Goal: Download file/media

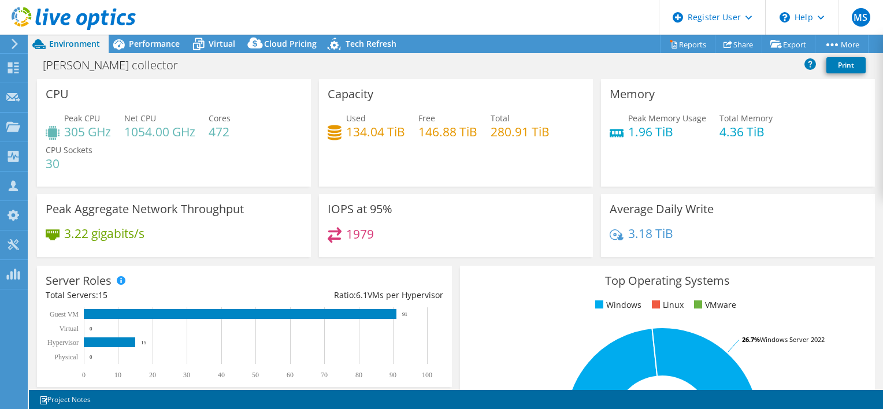
select select "USD"
click at [12, 62] on icon at bounding box center [13, 67] width 14 height 11
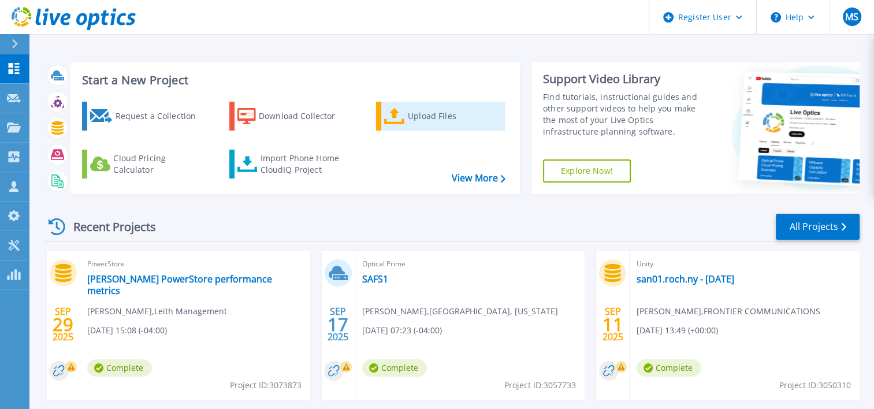
click at [411, 111] on div "Upload Files" at bounding box center [454, 116] width 92 height 23
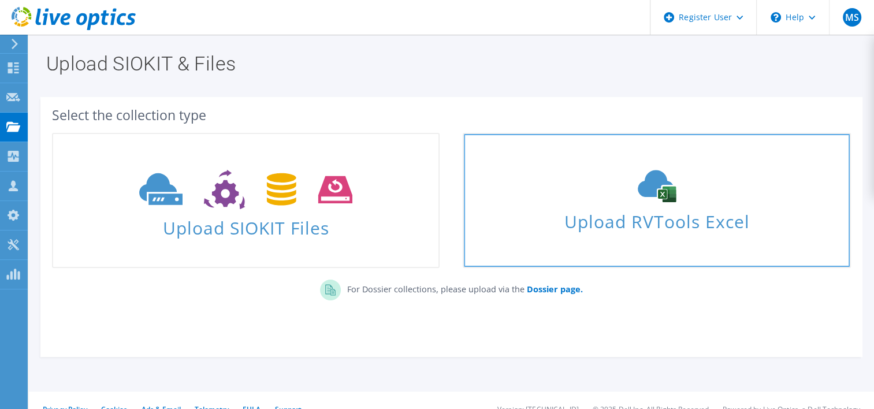
click at [645, 216] on span "Upload RVTools Excel" at bounding box center [656, 218] width 385 height 25
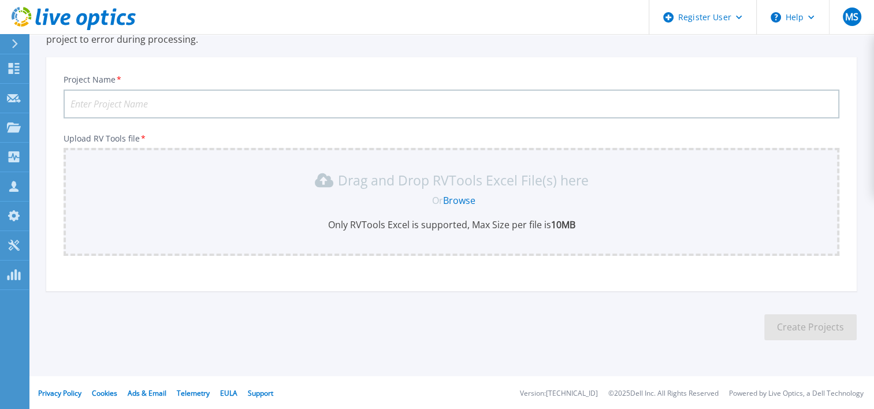
scroll to position [101, 0]
click at [217, 97] on input "Project Name *" at bounding box center [452, 103] width 776 height 29
type input "Manhasset Servers RVTools"
click at [450, 203] on link "Browse" at bounding box center [459, 200] width 32 height 13
click at [447, 194] on link "Browse" at bounding box center [459, 200] width 32 height 13
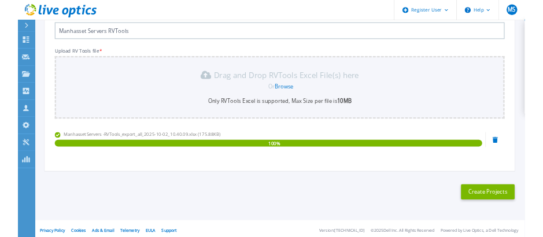
scroll to position [156, 0]
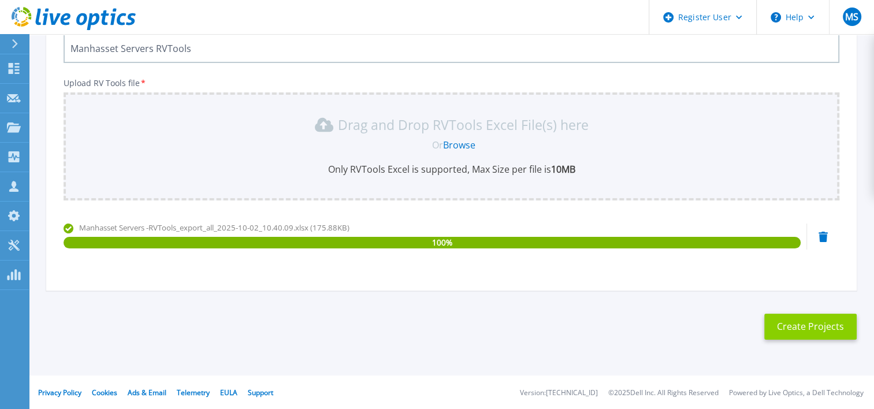
click at [794, 328] on button "Create Projects" at bounding box center [811, 327] width 92 height 26
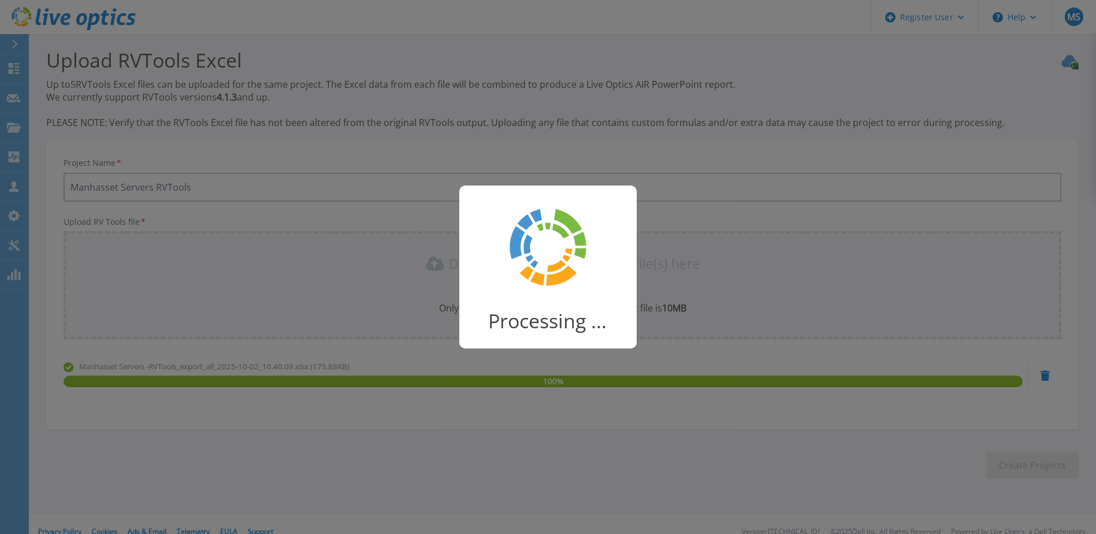
scroll to position [0, 0]
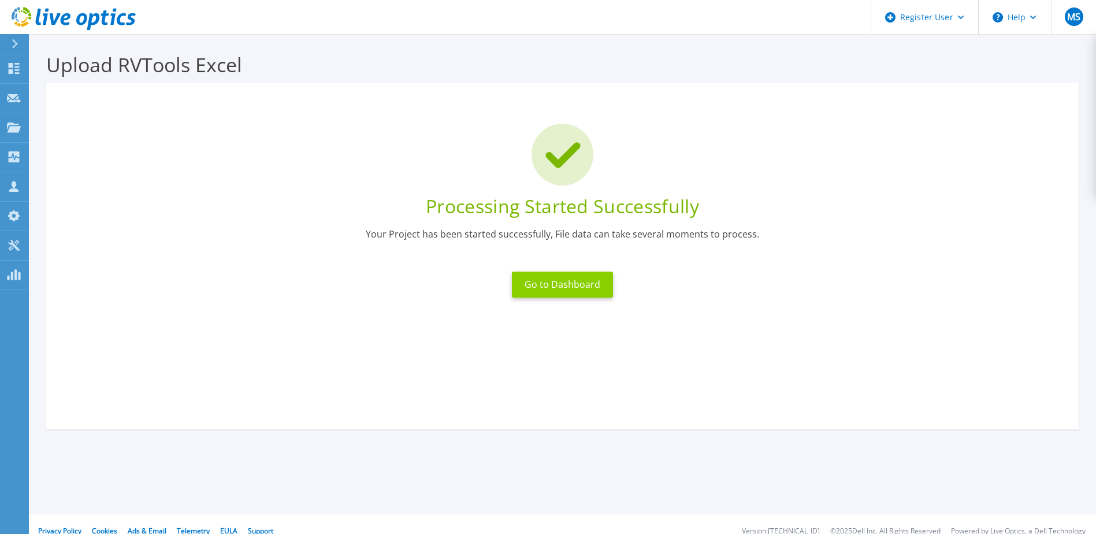
click at [562, 295] on button "Go to Dashboard" at bounding box center [562, 285] width 101 height 26
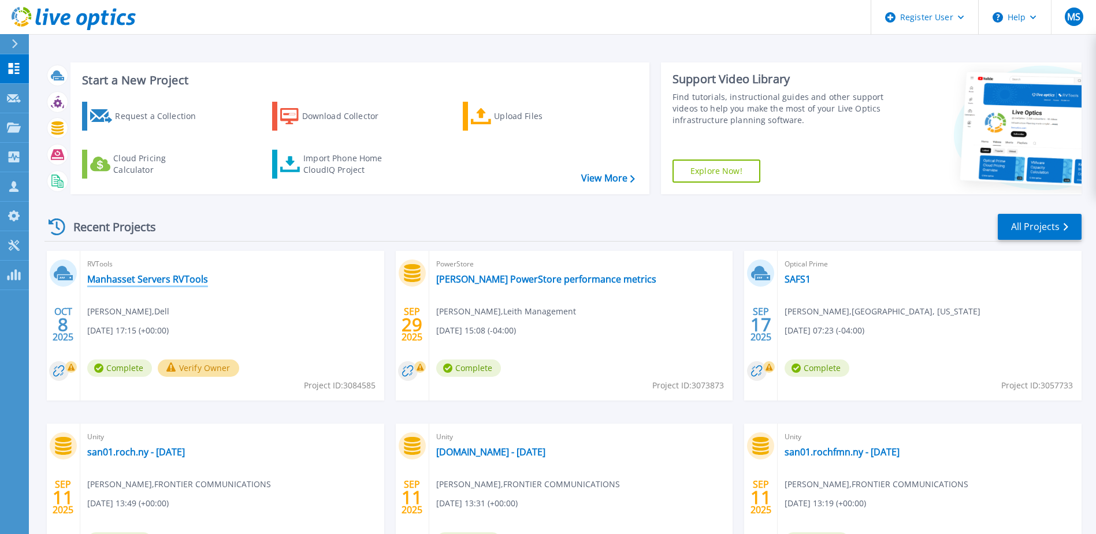
click at [125, 284] on link "Manhasset Servers RVTools" at bounding box center [147, 279] width 121 height 12
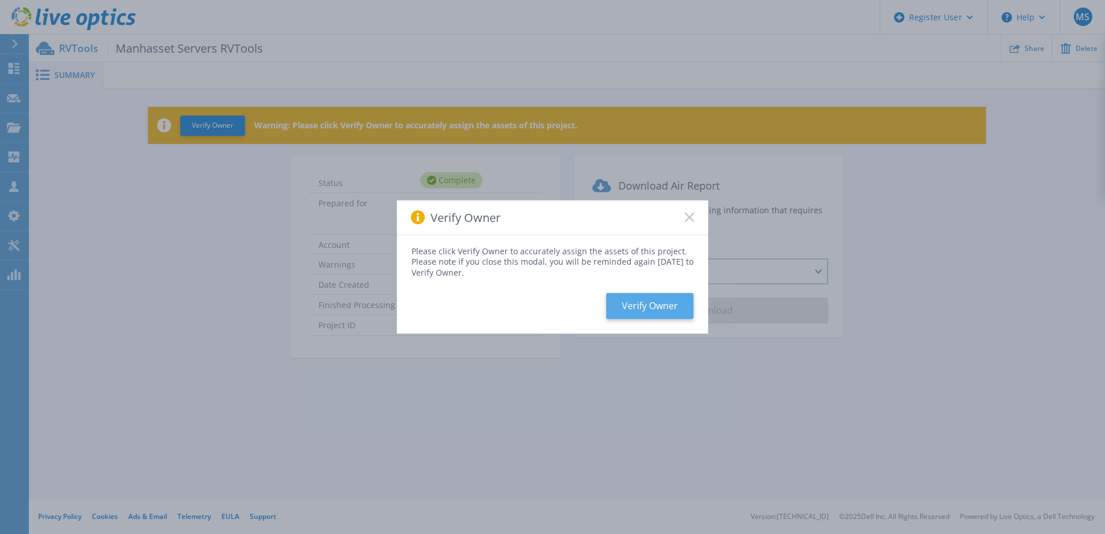
click at [668, 306] on button "Verify Owner" at bounding box center [649, 306] width 87 height 26
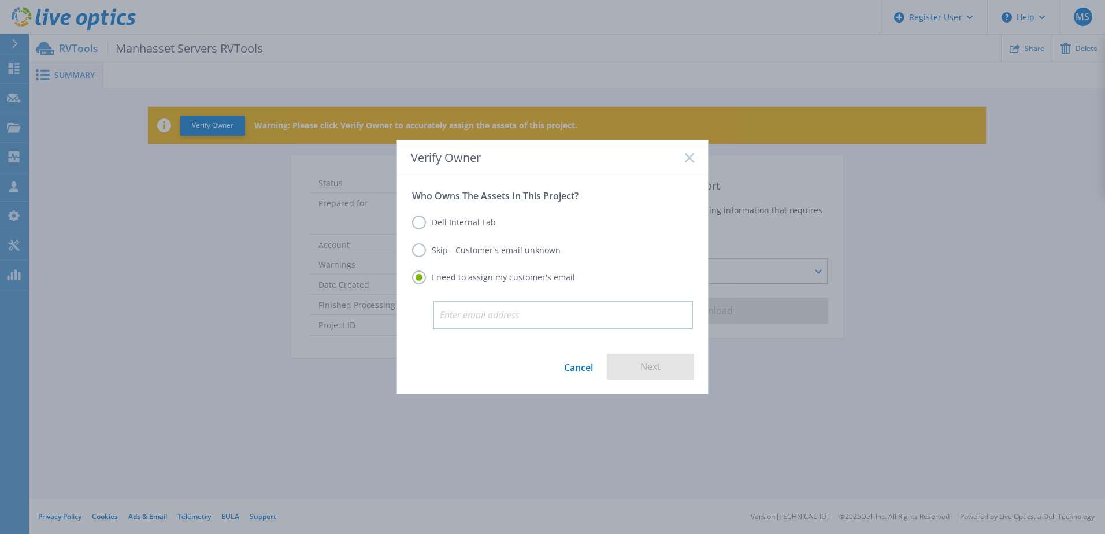
click at [461, 249] on label "Skip - Customer's email unknown" at bounding box center [486, 250] width 149 height 14
click at [0, 0] on input "Skip - Customer's email unknown" at bounding box center [0, 0] width 0 height 0
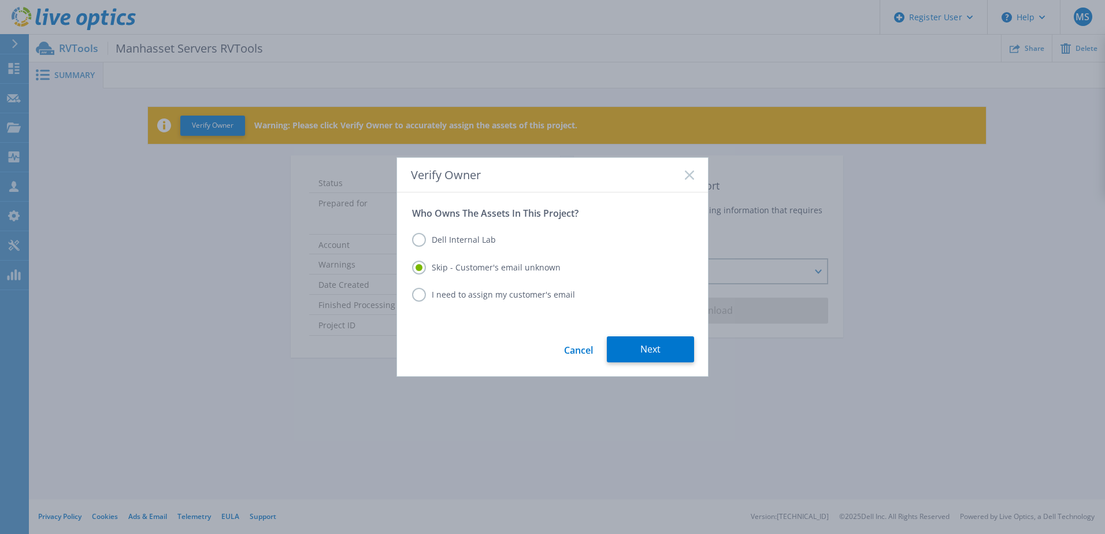
click at [461, 242] on label "Dell Internal Lab" at bounding box center [454, 240] width 84 height 14
click at [0, 0] on input "Dell Internal Lab" at bounding box center [0, 0] width 0 height 0
click at [482, 276] on div "Skip - Customer's email unknown" at bounding box center [552, 269] width 281 height 16
click at [483, 272] on label "Skip - Customer's email unknown" at bounding box center [486, 268] width 149 height 14
click at [0, 0] on input "Skip - Customer's email unknown" at bounding box center [0, 0] width 0 height 0
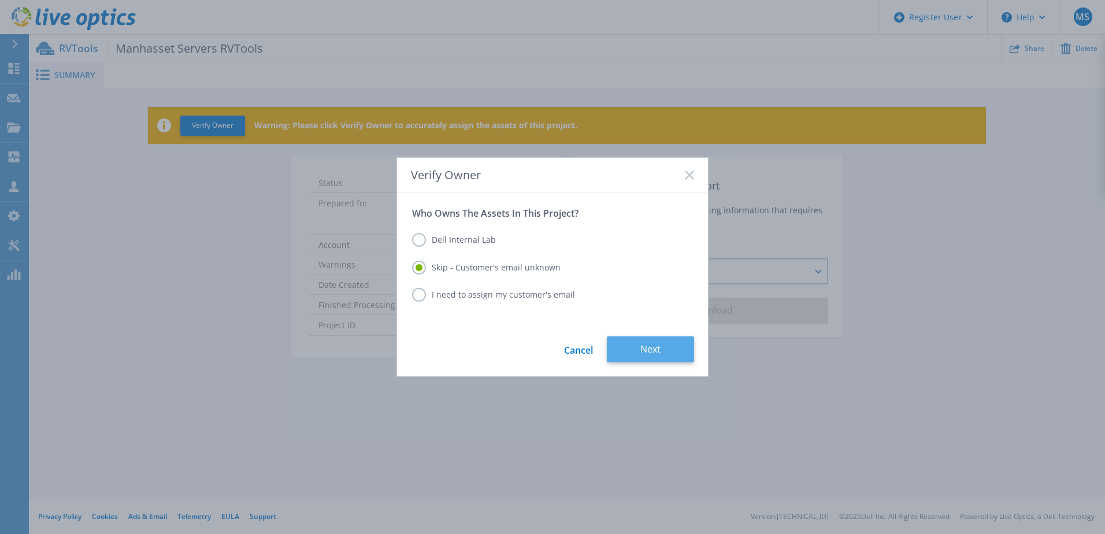
click at [661, 346] on button "Next" at bounding box center [650, 349] width 87 height 26
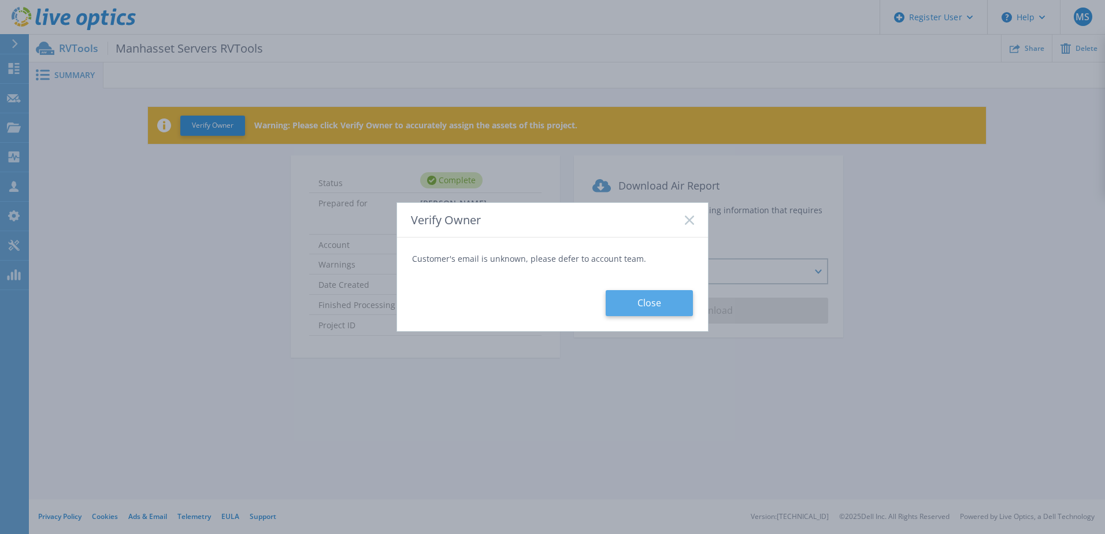
click at [626, 309] on button "Close" at bounding box center [649, 303] width 87 height 26
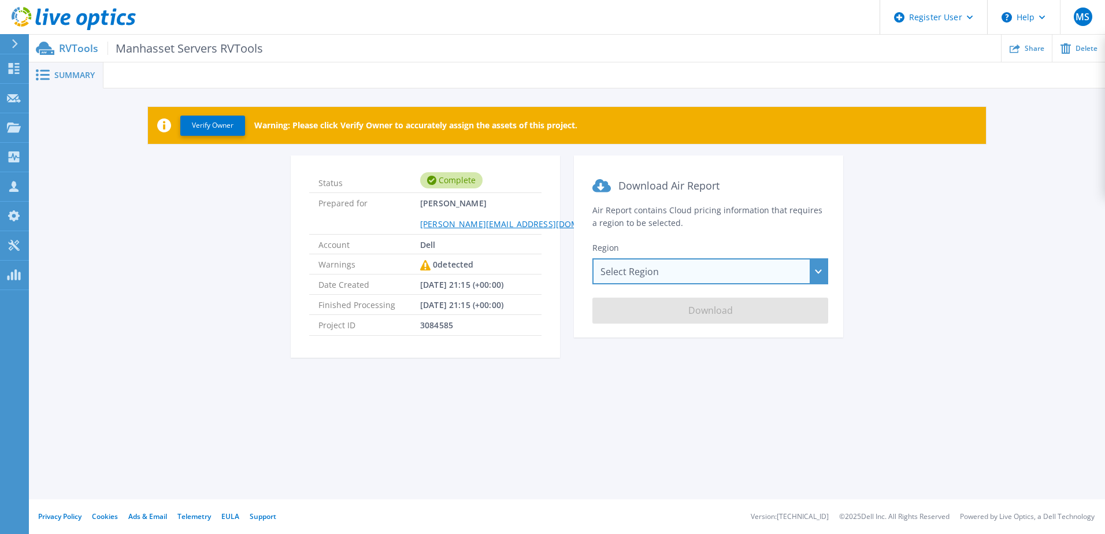
click at [643, 276] on div "Select Region Asia Pacific (Hong Kong) Asia Pacific (Mumbai) Asia Pacific (Seou…" at bounding box center [710, 271] width 236 height 26
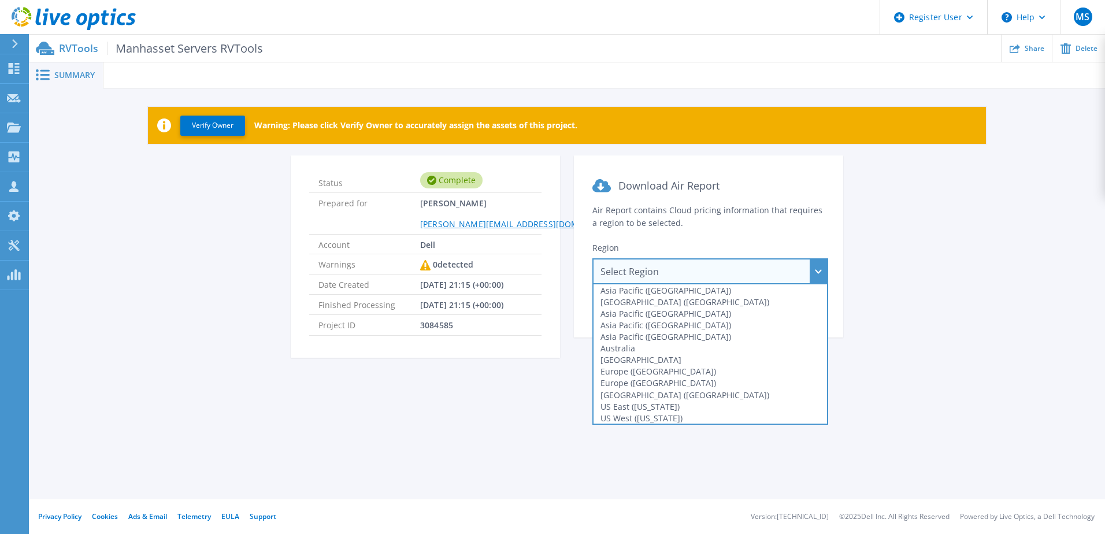
click at [664, 250] on div "Region Select Region Asia Pacific (Hong Kong) Asia Pacific (Mumbai) Asia Pacifi…" at bounding box center [708, 263] width 232 height 42
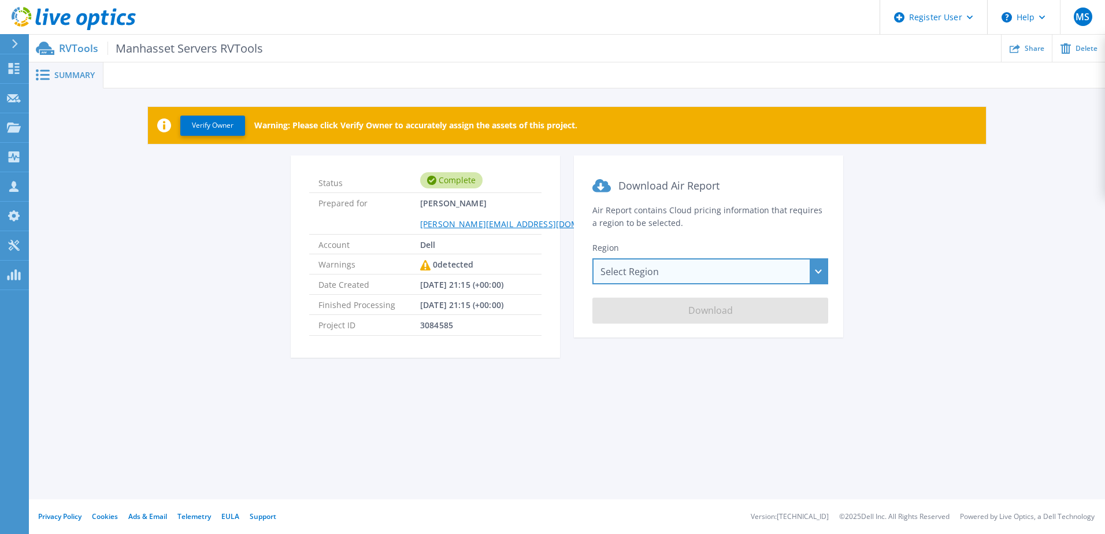
click at [665, 269] on div "Select Region Asia Pacific (Hong Kong) Asia Pacific (Mumbai) Asia Pacific (Seou…" at bounding box center [710, 271] width 236 height 26
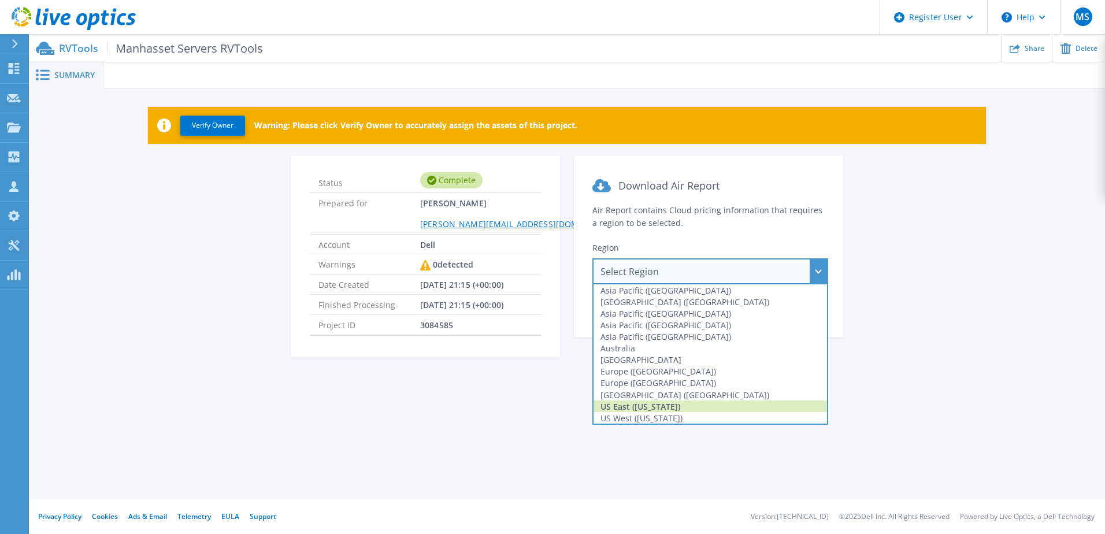
click at [659, 403] on div "US East (Virginia)" at bounding box center [710, 407] width 233 height 12
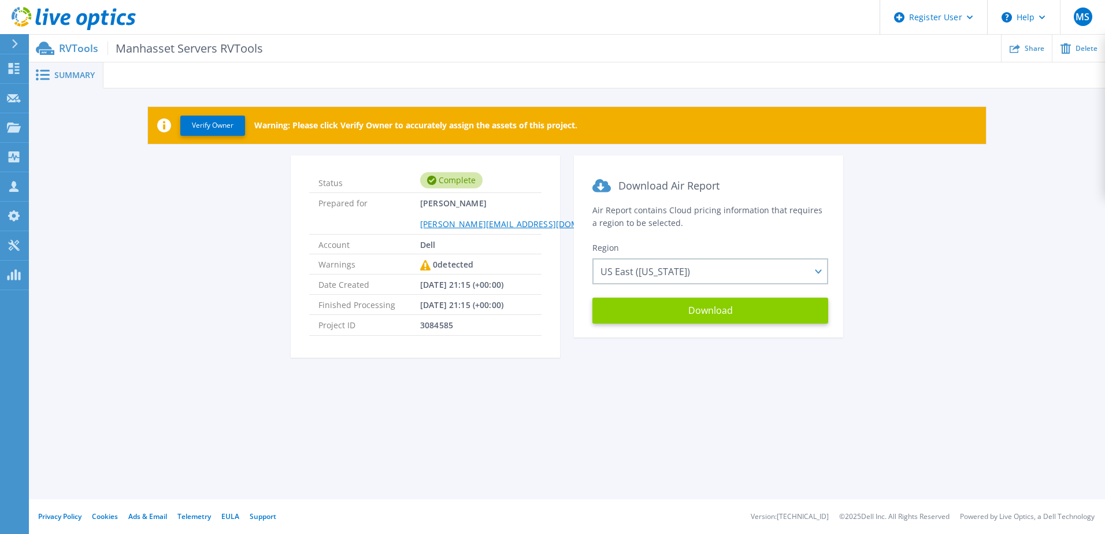
click at [731, 318] on button "Download" at bounding box center [710, 311] width 236 height 26
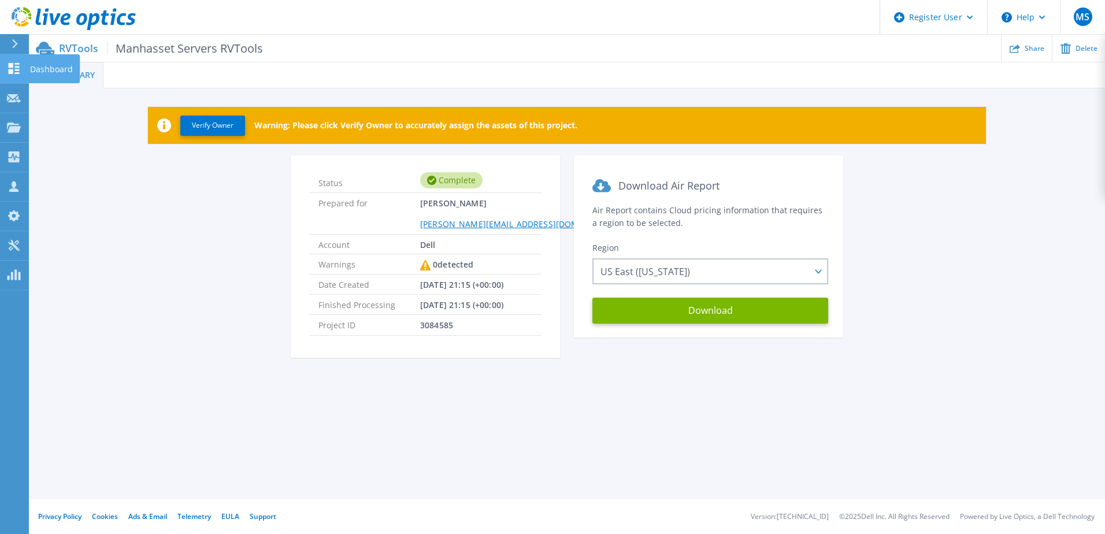
click at [14, 71] on icon at bounding box center [14, 68] width 14 height 11
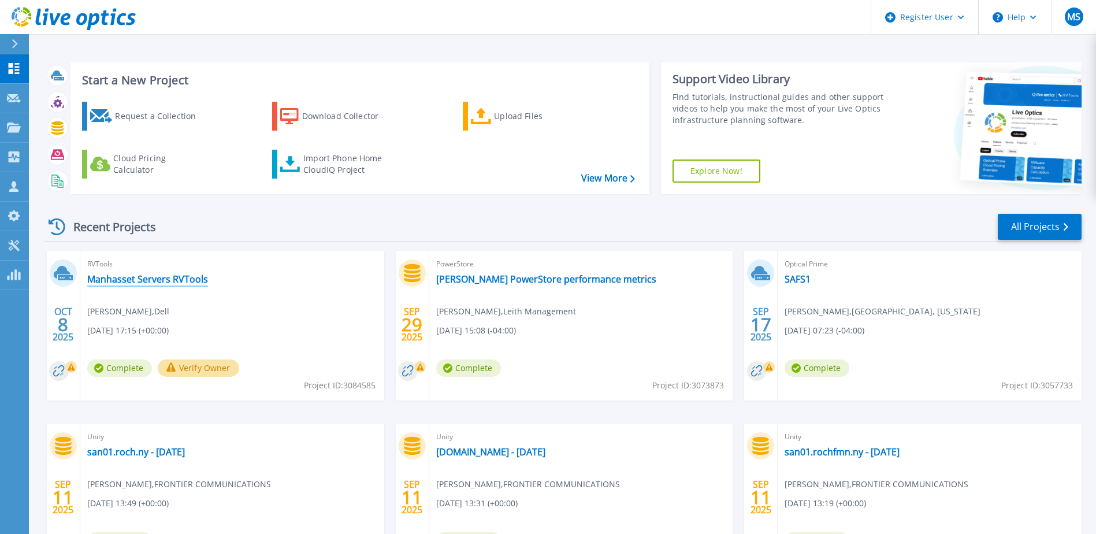
click at [151, 281] on link "Manhasset Servers RVTools" at bounding box center [147, 279] width 121 height 12
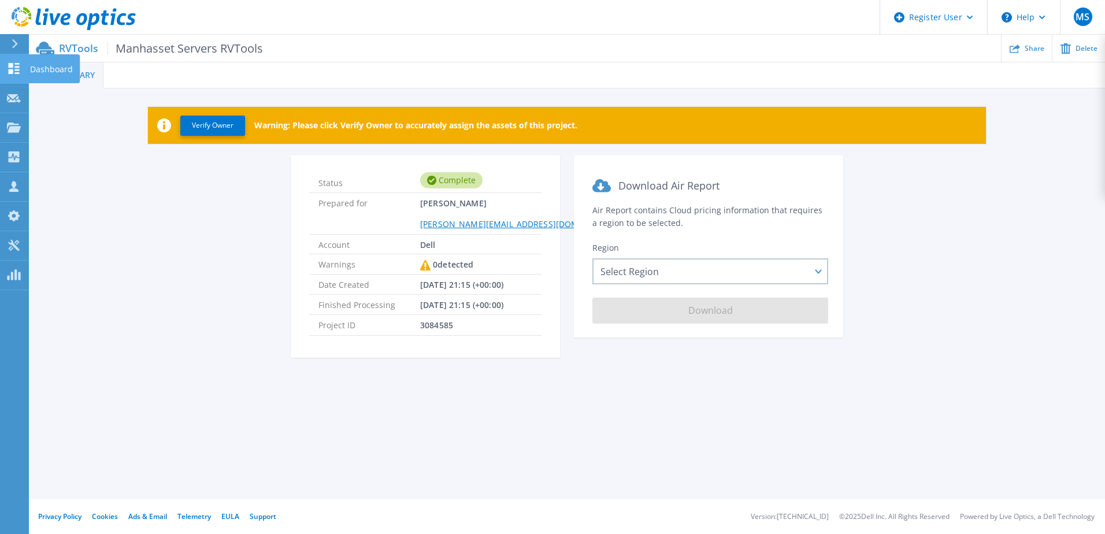
click at [17, 69] on icon at bounding box center [14, 68] width 14 height 11
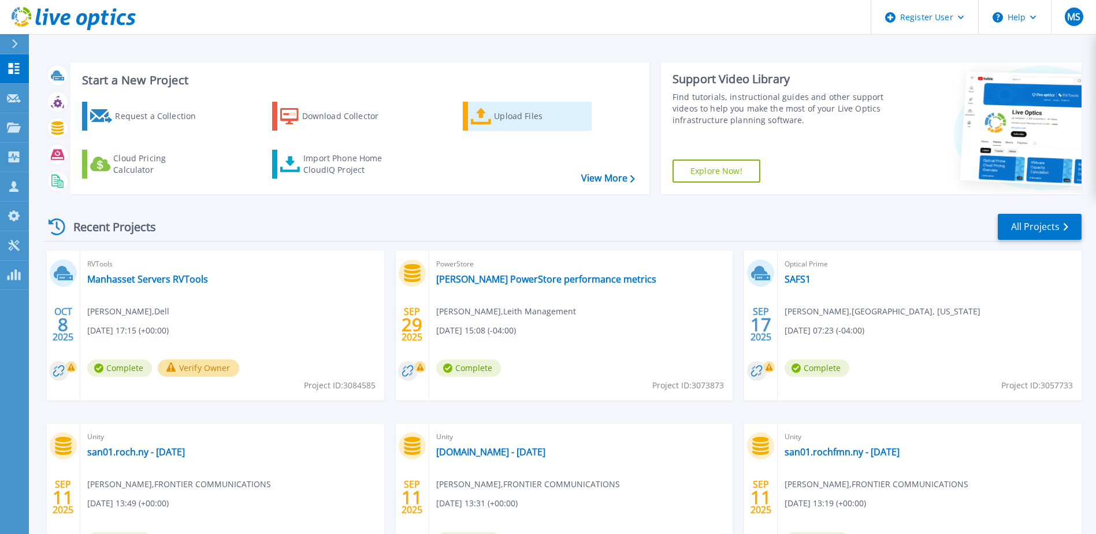
click at [485, 120] on icon at bounding box center [481, 116] width 21 height 17
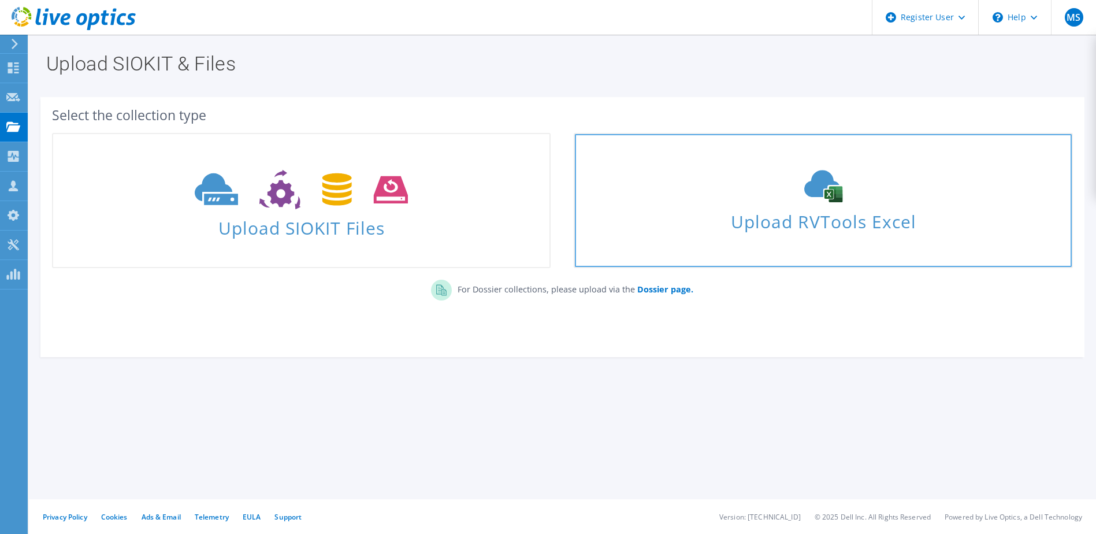
drag, startPoint x: 722, startPoint y: 209, endPoint x: 714, endPoint y: 209, distance: 8.1
click at [723, 209] on span "Upload RVTools Excel" at bounding box center [823, 218] width 496 height 25
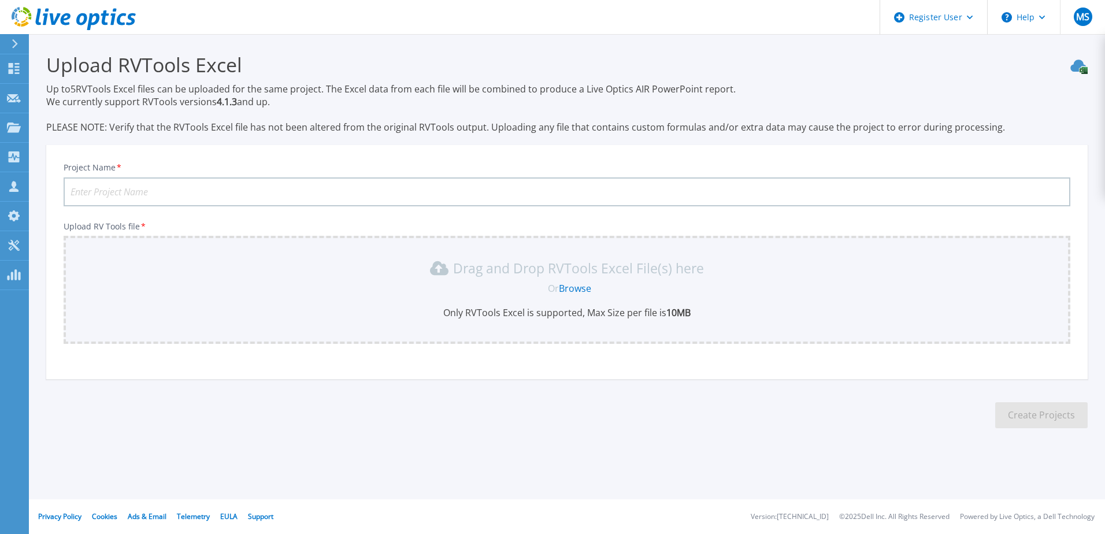
click at [196, 188] on input "Project Name *" at bounding box center [567, 191] width 1007 height 29
drag, startPoint x: 118, startPoint y: 195, endPoint x: 154, endPoint y: 194, distance: 36.5
click at [154, 194] on input "Manhasset Servers RVTools" at bounding box center [567, 191] width 1007 height 29
type input "Manhasset VDI RVTools"
drag, startPoint x: 592, startPoint y: 268, endPoint x: 583, endPoint y: 274, distance: 11.2
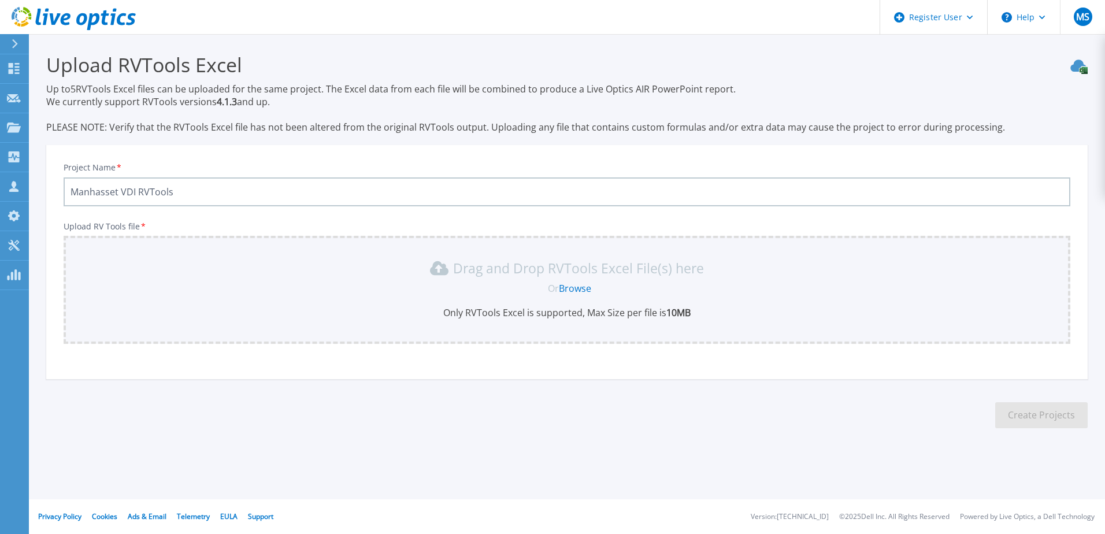
click at [583, 274] on p "Drag and Drop RVTools Excel File(s) here" at bounding box center [578, 268] width 251 height 12
drag, startPoint x: 583, startPoint y: 274, endPoint x: 577, endPoint y: 286, distance: 12.7
click at [577, 286] on link "Browse" at bounding box center [575, 288] width 32 height 13
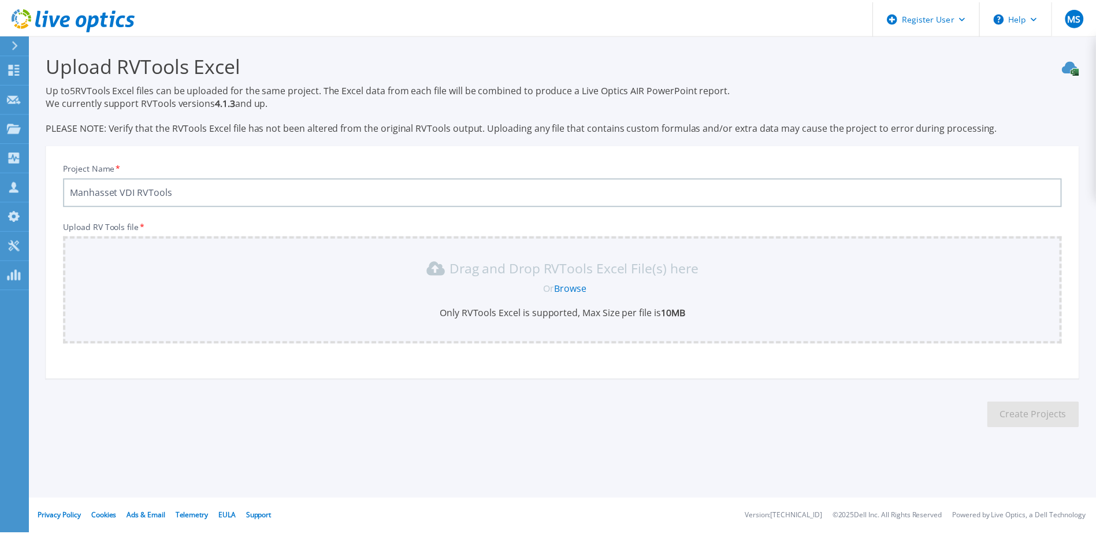
scroll to position [20, 0]
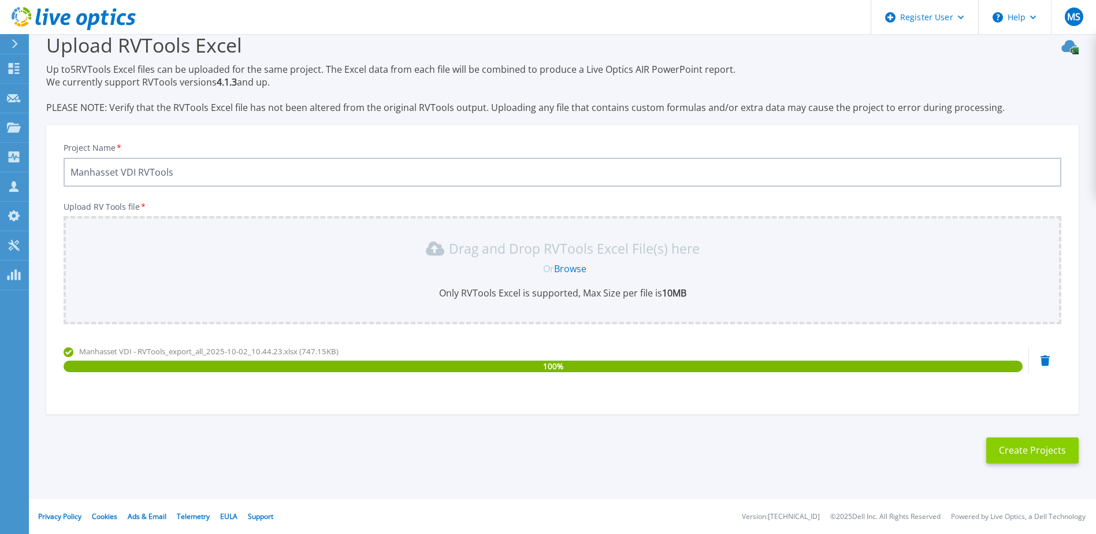
click at [1020, 450] on button "Create Projects" at bounding box center [1033, 451] width 92 height 26
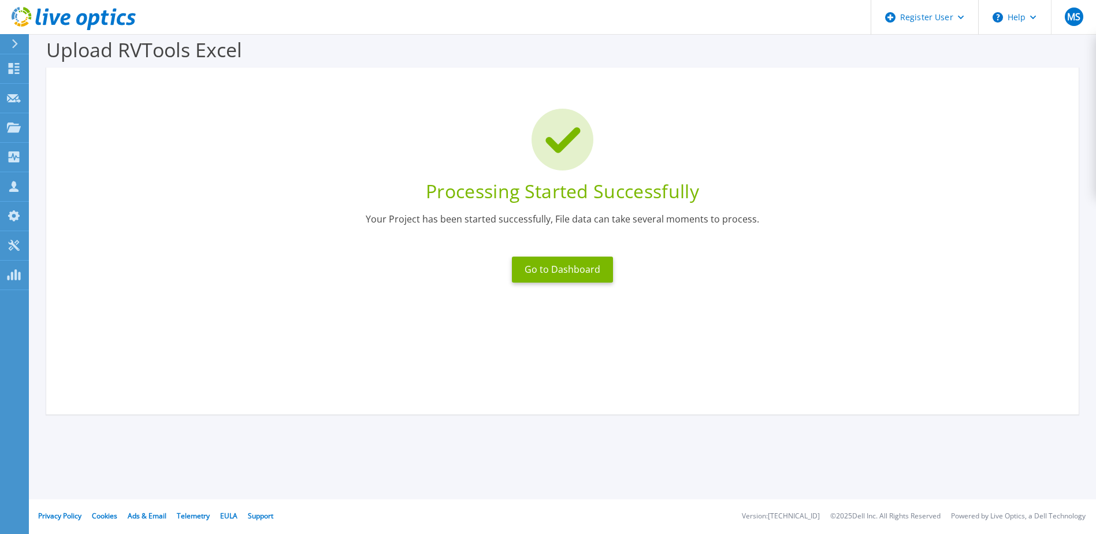
scroll to position [15, 0]
click at [545, 268] on button "Go to Dashboard" at bounding box center [562, 270] width 101 height 26
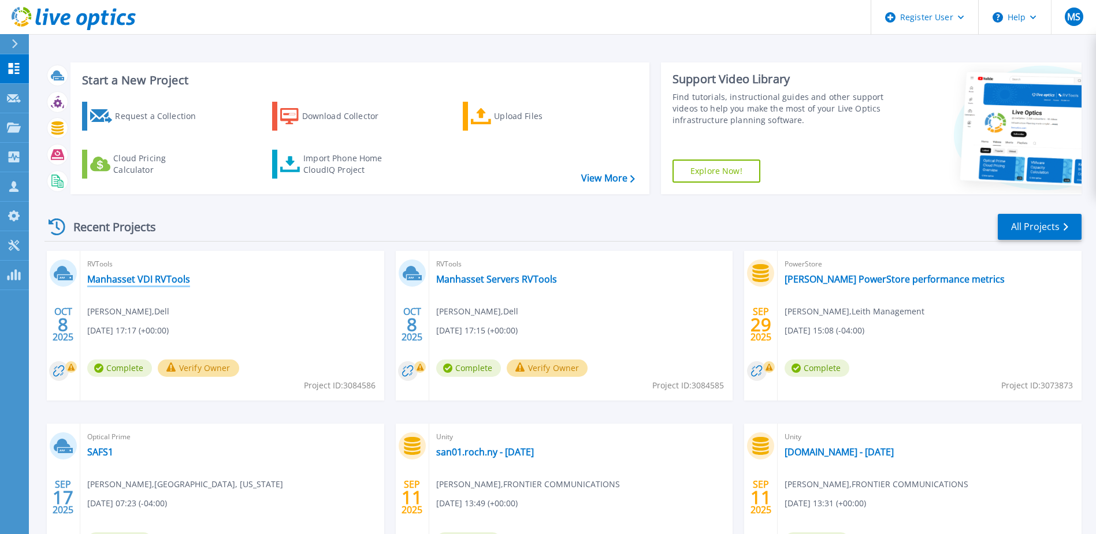
click at [147, 282] on link "Manhasset VDI RVTools" at bounding box center [138, 279] width 103 height 12
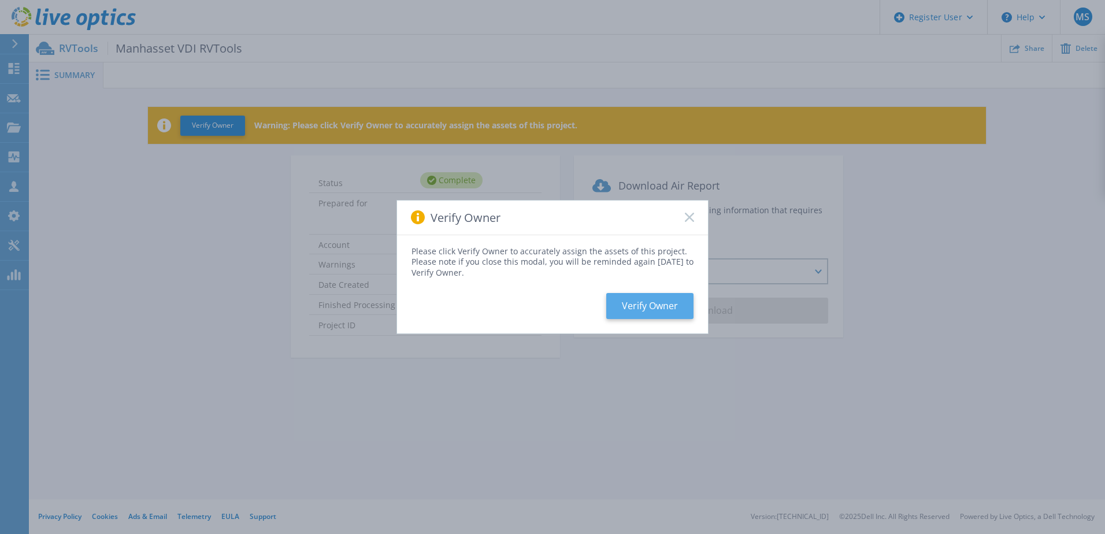
click at [657, 299] on button "Verify Owner" at bounding box center [649, 306] width 87 height 26
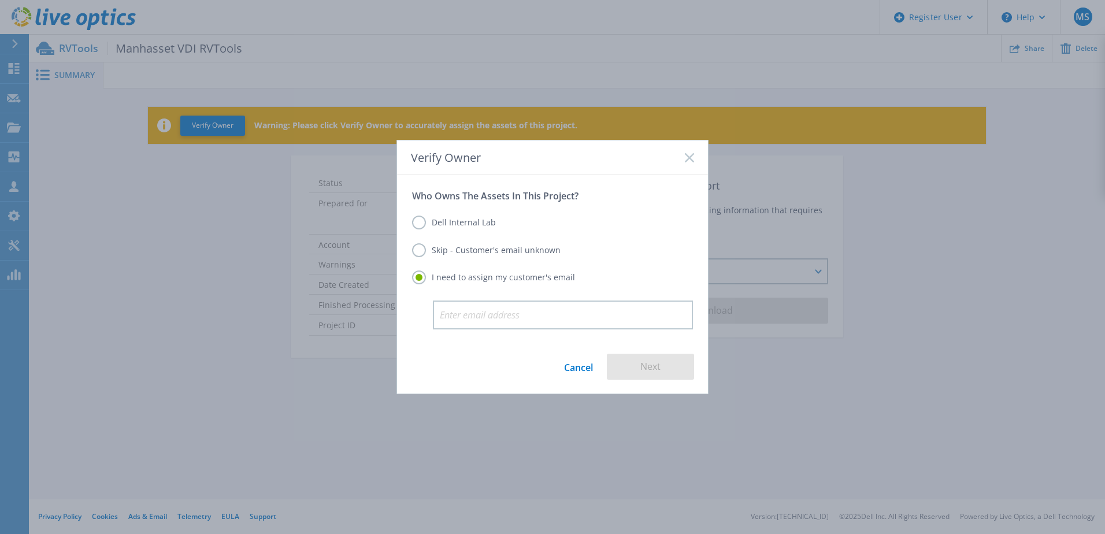
click at [490, 250] on label "Skip - Customer's email unknown" at bounding box center [486, 250] width 149 height 14
click at [0, 0] on input "Skip - Customer's email unknown" at bounding box center [0, 0] width 0 height 0
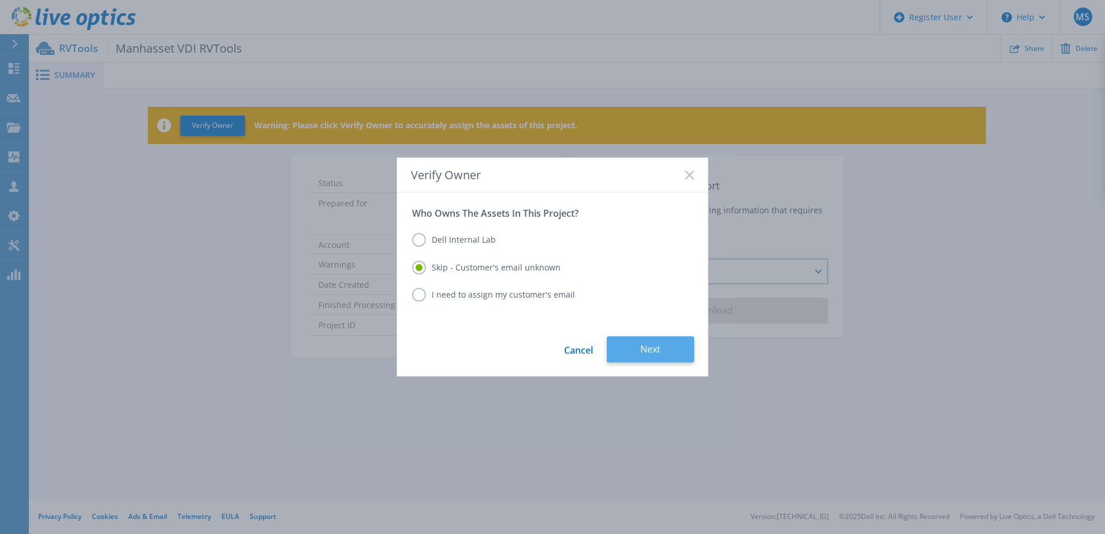
click at [648, 353] on button "Next" at bounding box center [650, 349] width 87 height 26
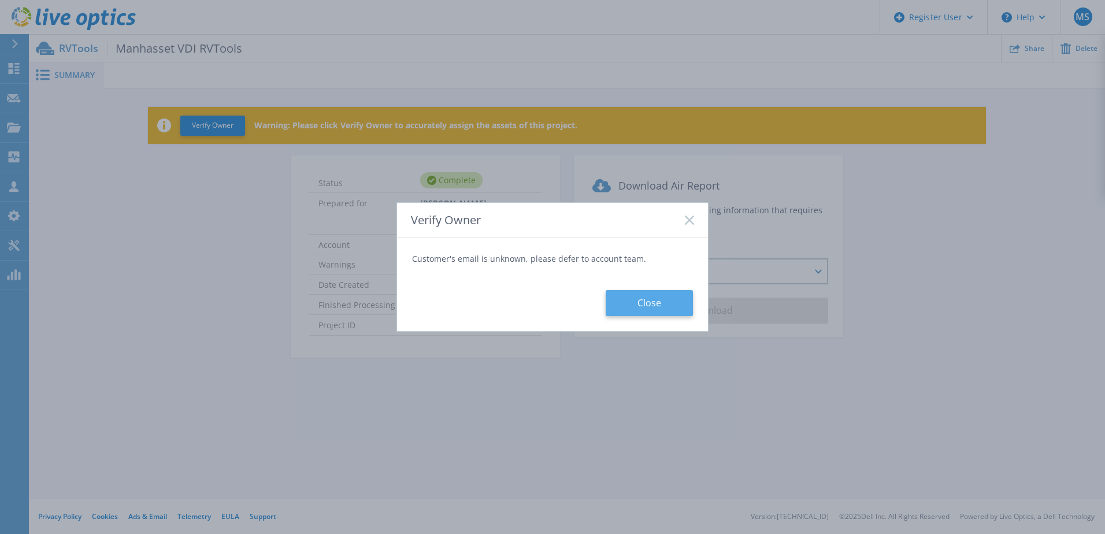
click at [633, 305] on button "Close" at bounding box center [649, 303] width 87 height 26
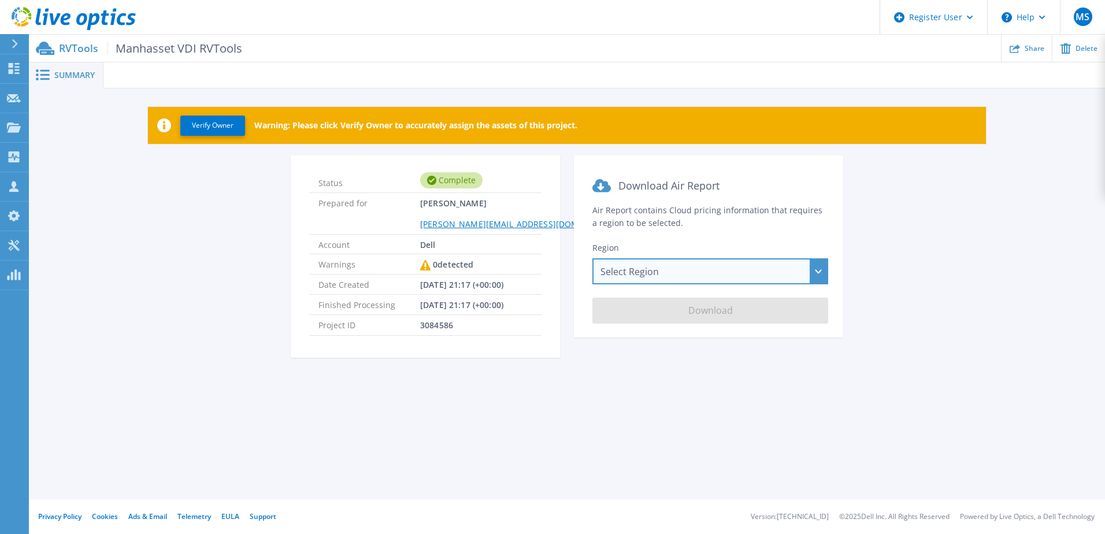
drag, startPoint x: 680, startPoint y: 280, endPoint x: 675, endPoint y: 287, distance: 8.3
click at [679, 280] on div "Select Region Asia Pacific (Hong Kong) Asia Pacific (Mumbai) Asia Pacific (Seou…" at bounding box center [710, 271] width 236 height 26
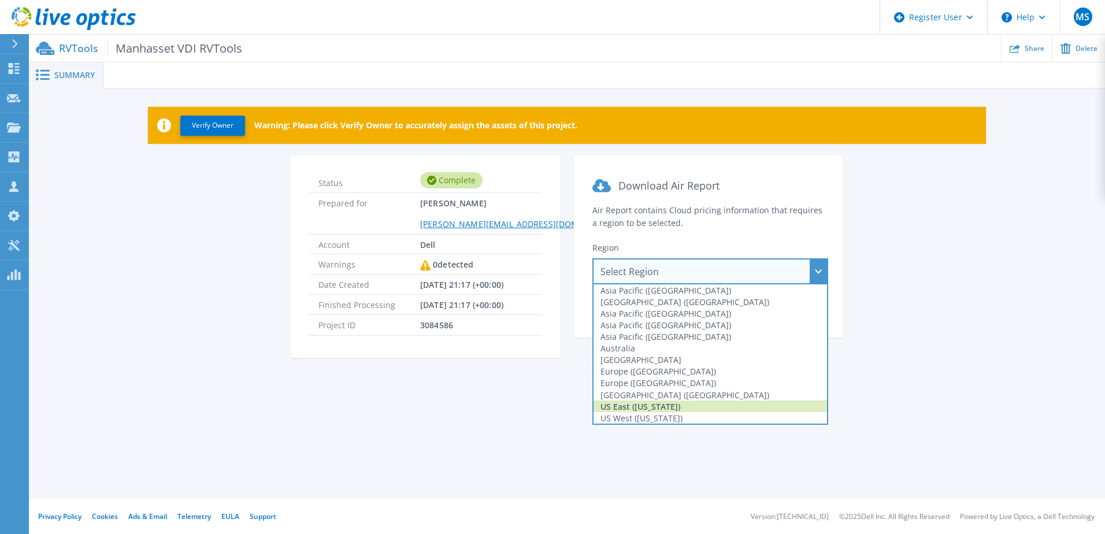
click at [657, 405] on div "US East (Virginia)" at bounding box center [710, 407] width 233 height 12
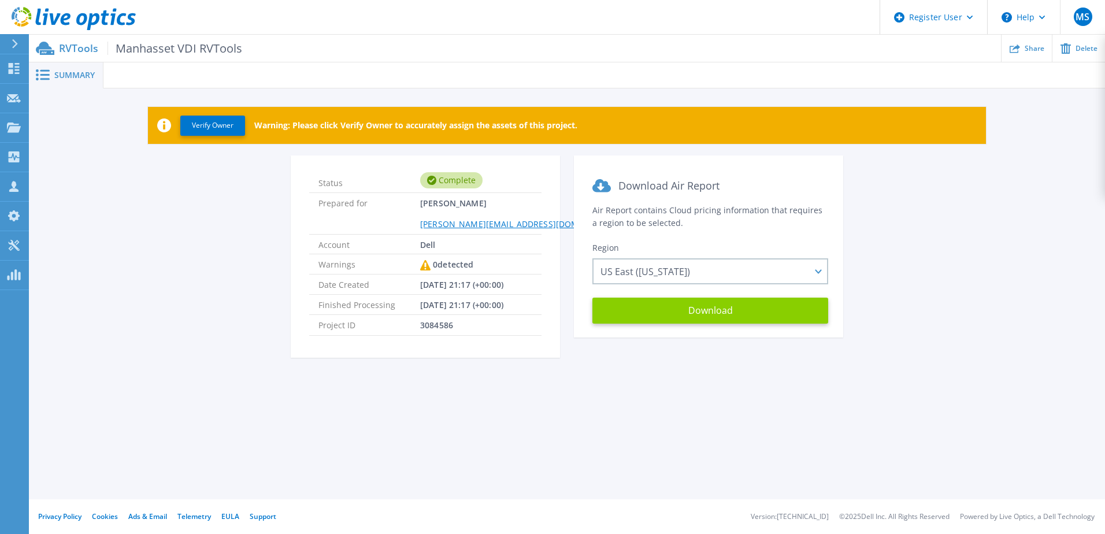
click at [668, 319] on button "Download" at bounding box center [710, 311] width 236 height 26
click at [59, 71] on span "Summary" at bounding box center [74, 75] width 40 height 8
click at [81, 73] on span "Summary" at bounding box center [74, 75] width 40 height 8
click at [73, 47] on p "RVTools Manhasset VDI RVTools" at bounding box center [150, 48] width 183 height 13
click at [68, 76] on span "Summary" at bounding box center [74, 75] width 40 height 8
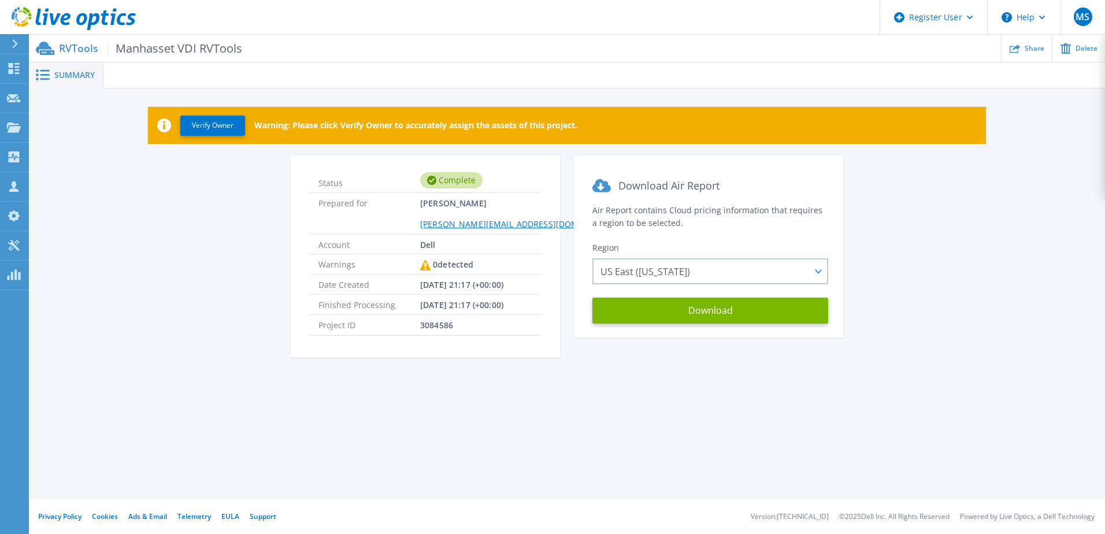
drag, startPoint x: 992, startPoint y: 3, endPoint x: 613, endPoint y: 99, distance: 390.7
click at [643, 36] on ul "Share Delete" at bounding box center [673, 48] width 863 height 27
click at [700, 307] on button "Download" at bounding box center [710, 311] width 236 height 26
click at [5, 162] on link "Collectors Collectors" at bounding box center [14, 157] width 29 height 29
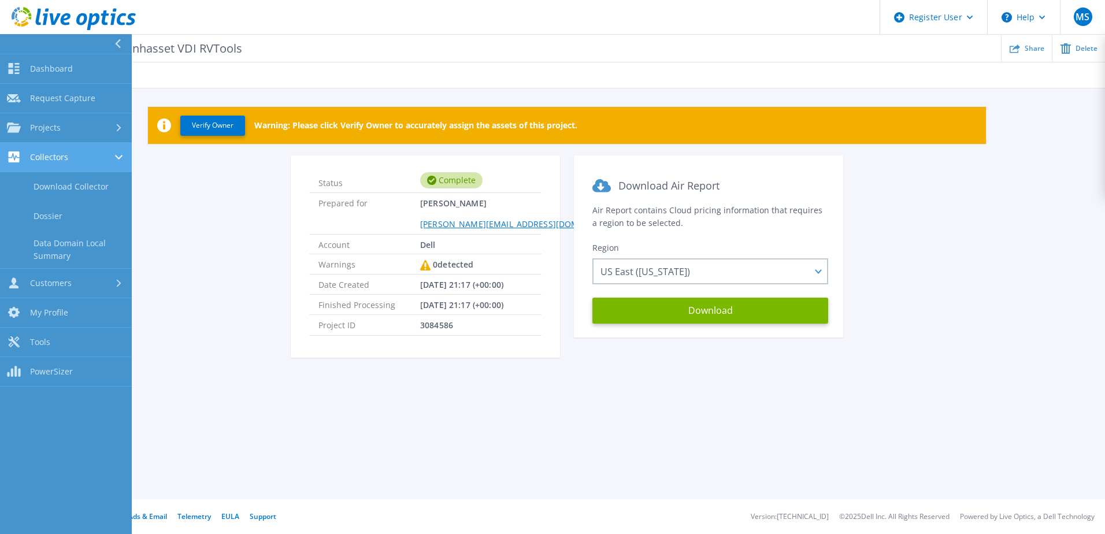
click at [58, 164] on link "Collectors Collectors" at bounding box center [66, 157] width 132 height 29
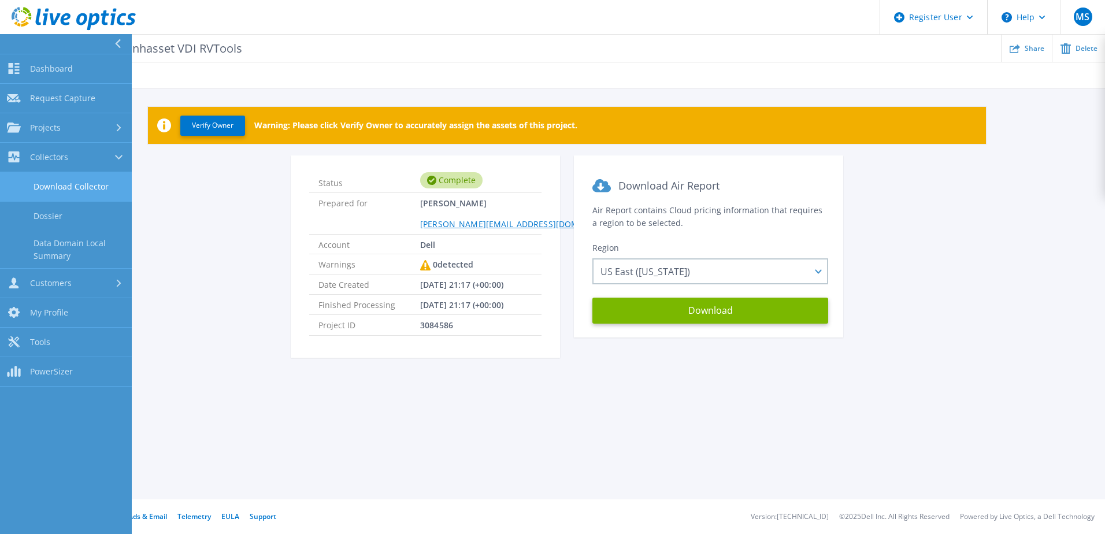
click at [57, 192] on link "Download Collector" at bounding box center [66, 186] width 132 height 29
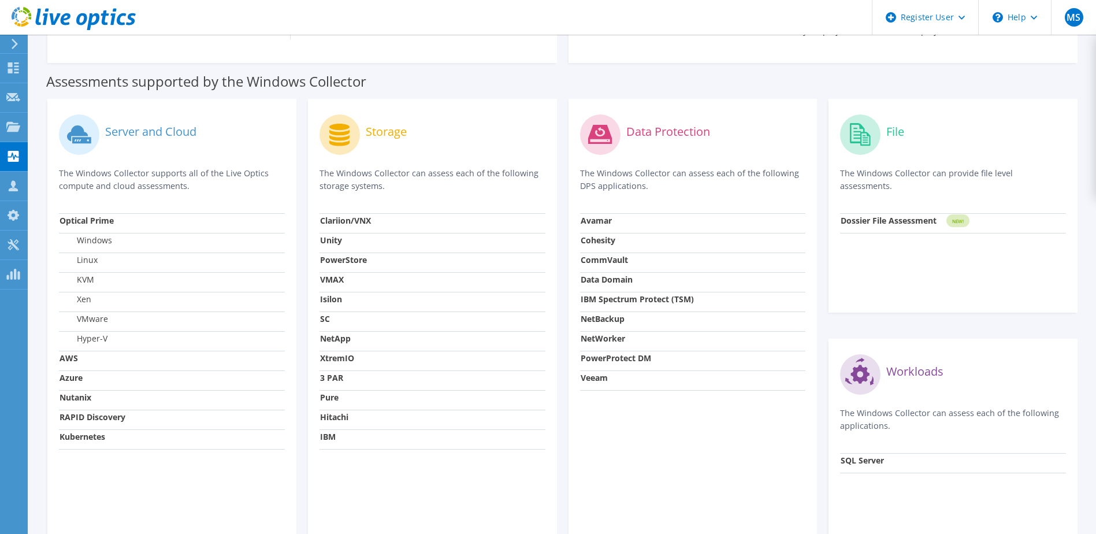
scroll to position [365, 0]
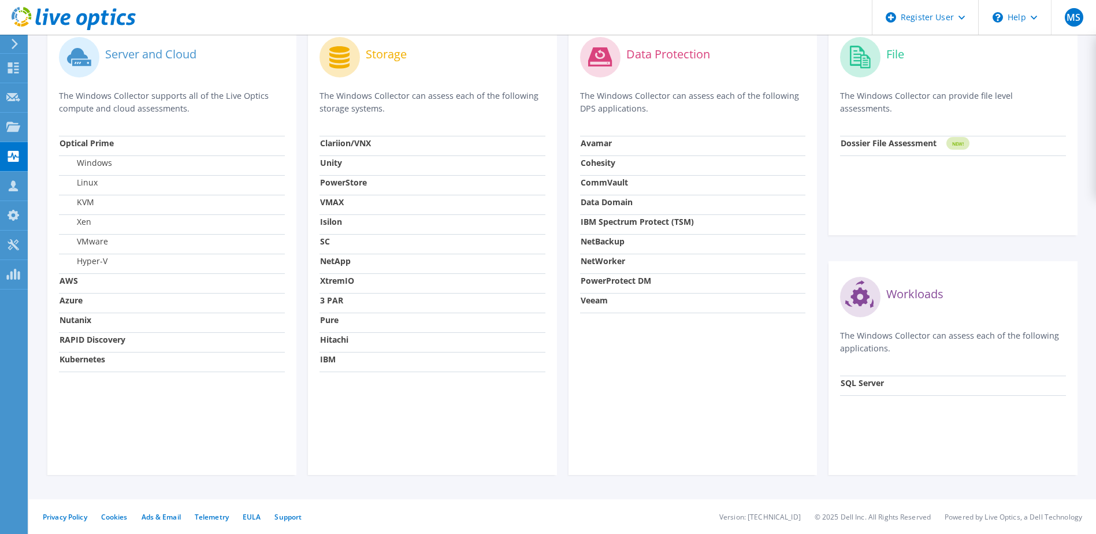
click at [72, 283] on strong "AWS" at bounding box center [69, 280] width 18 height 11
click at [86, 281] on td "AWS" at bounding box center [172, 283] width 226 height 20
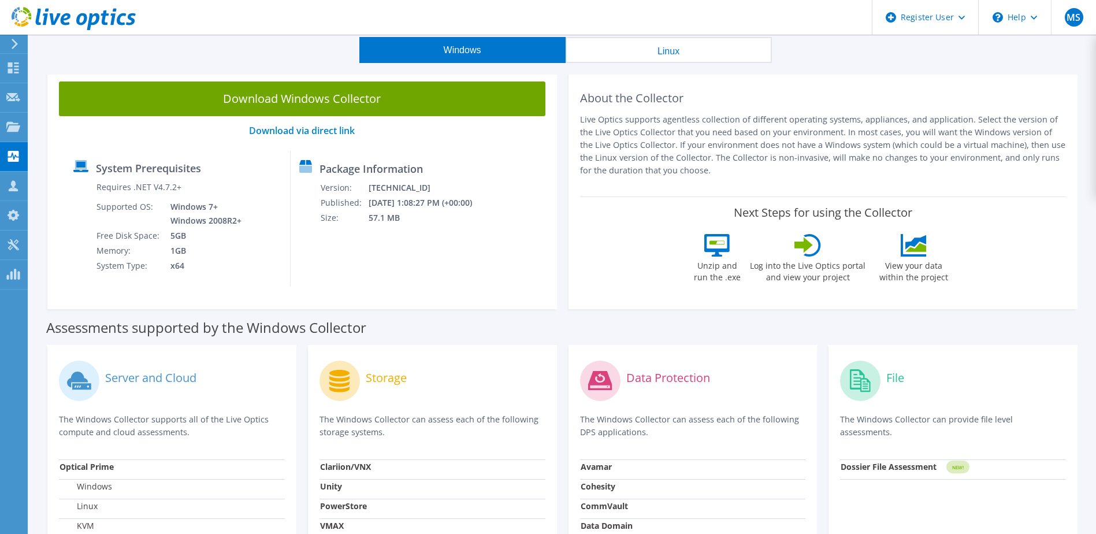
scroll to position [0, 0]
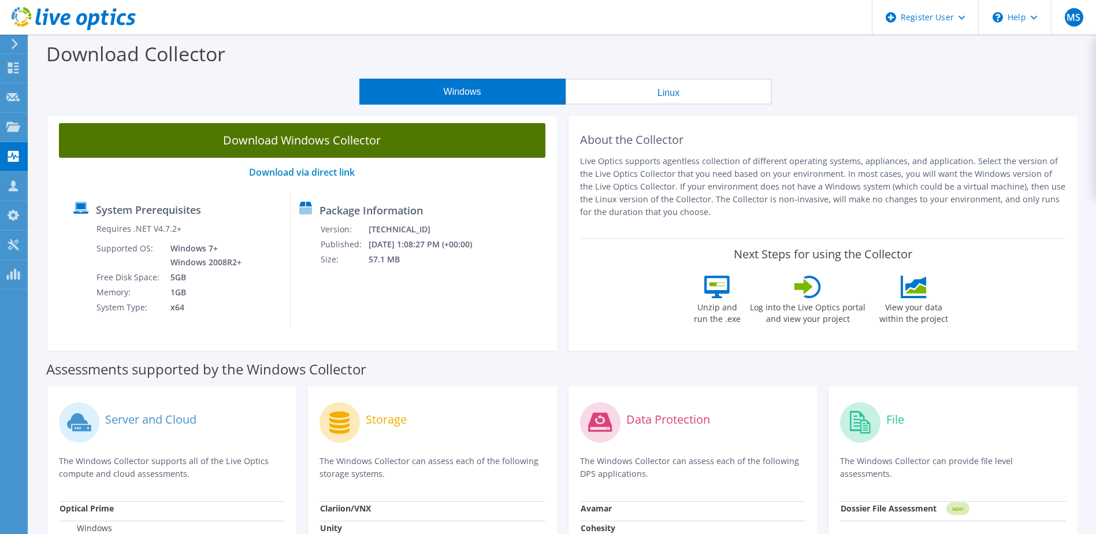
click at [354, 137] on link "Download Windows Collector" at bounding box center [302, 140] width 487 height 35
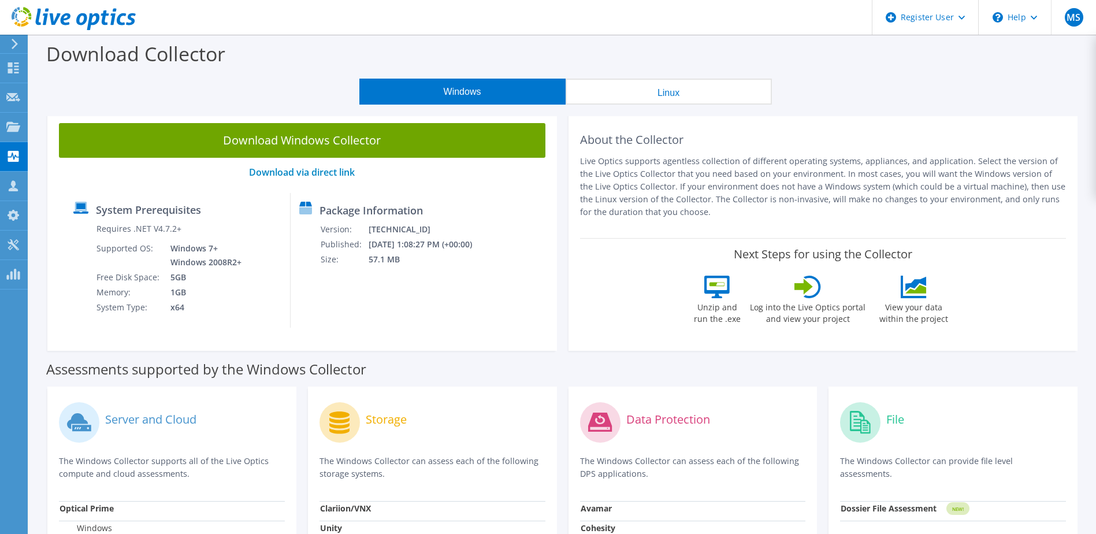
scroll to position [317, 0]
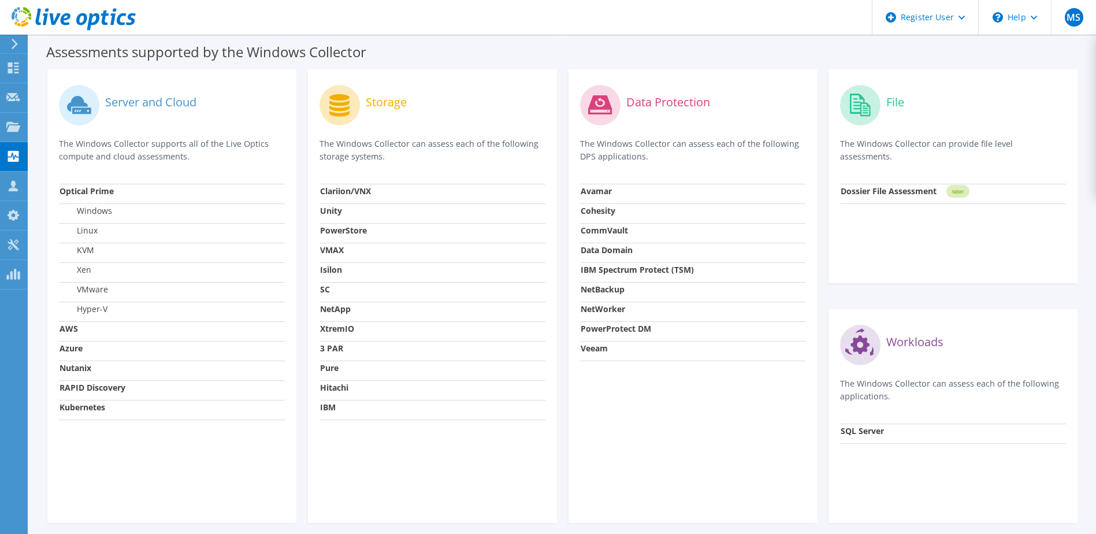
click at [710, 56] on div "Assessments supported by the Windows Collector" at bounding box center [562, 49] width 1033 height 29
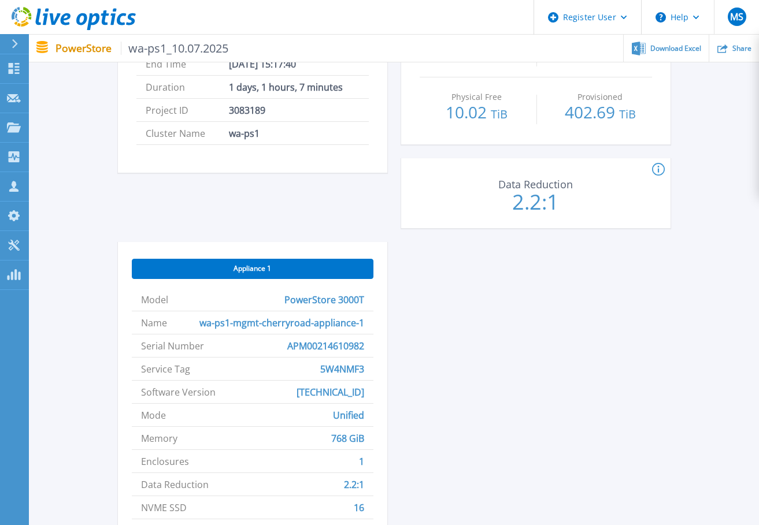
scroll to position [344, 0]
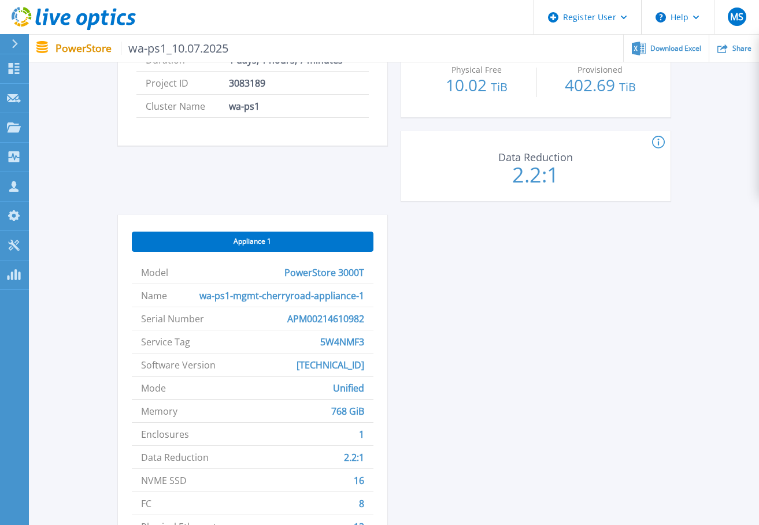
click at [329, 341] on span "5W4NMF3" at bounding box center [342, 342] width 44 height 23
copy span "5W4NMF3"
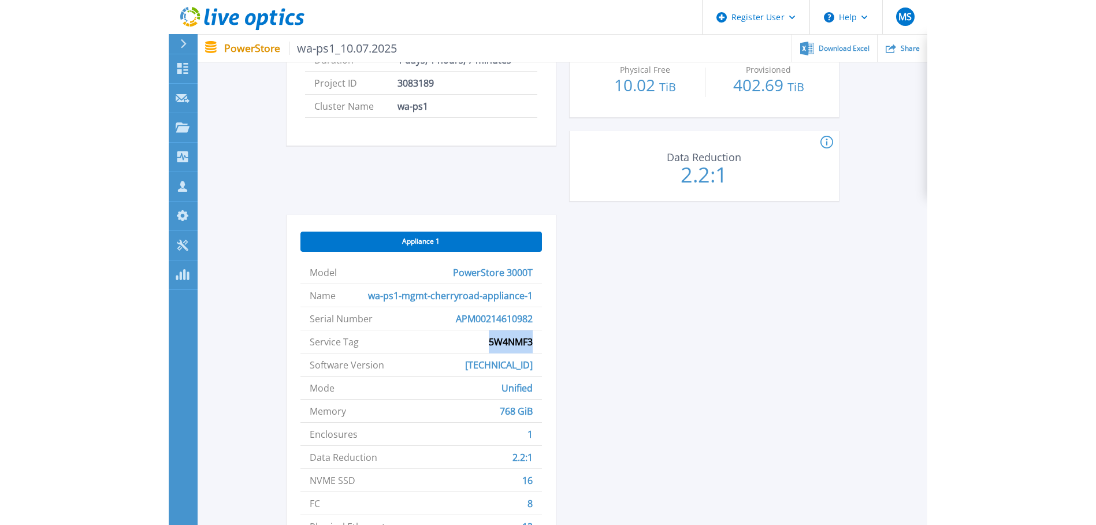
scroll to position [150, 0]
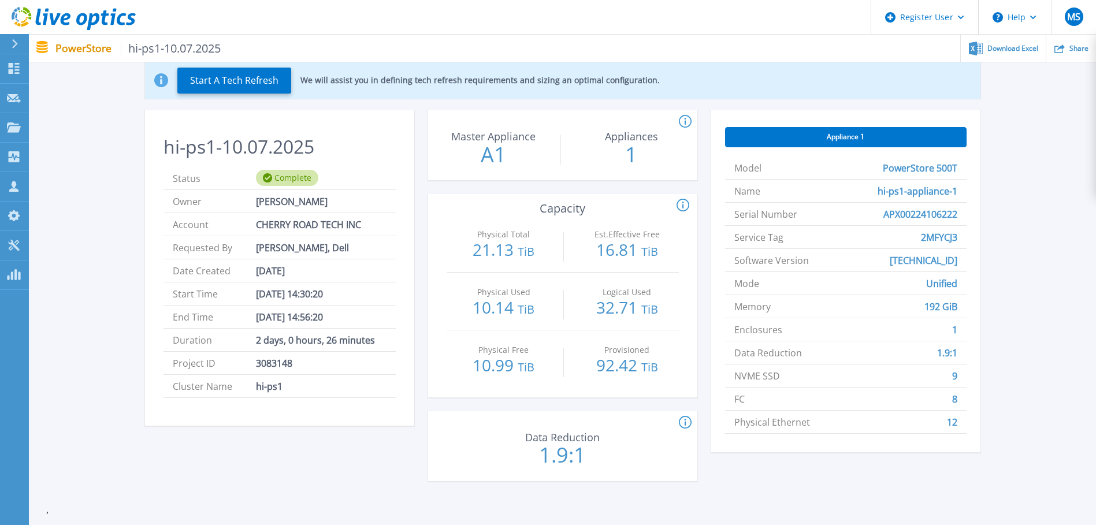
scroll to position [71, 0]
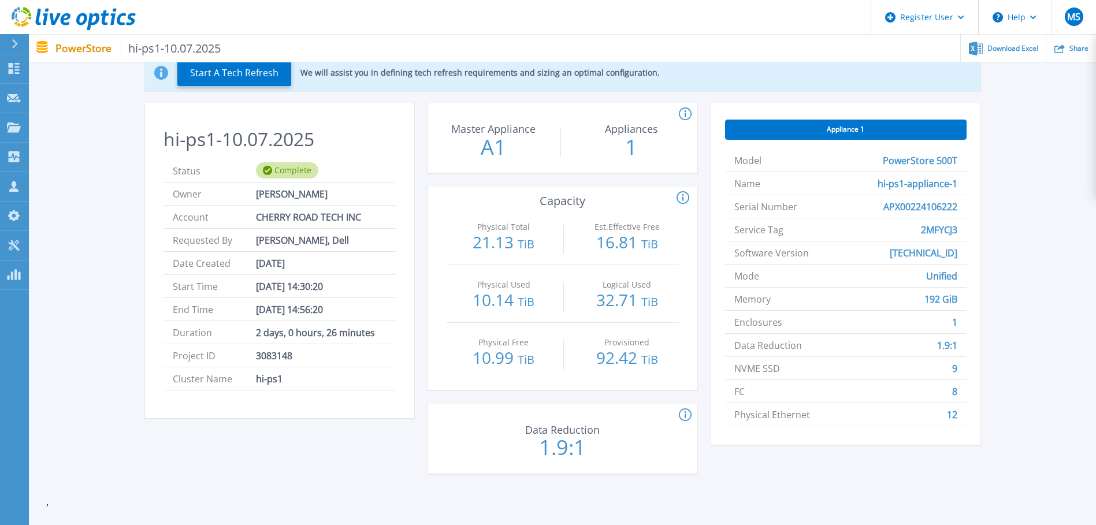
click at [872, 125] on div "Appliance 1" at bounding box center [846, 130] width 242 height 20
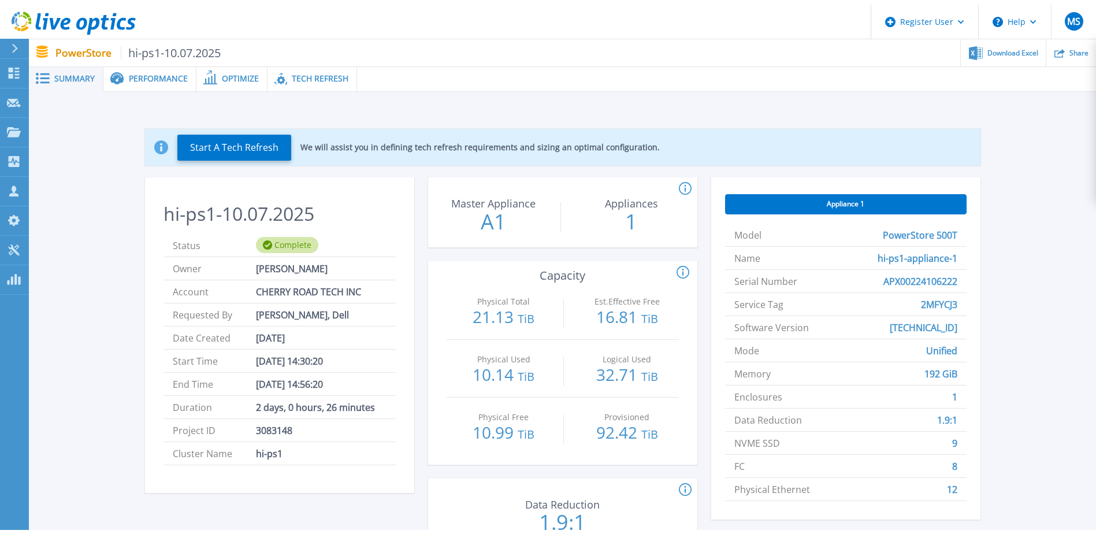
scroll to position [0, 0]
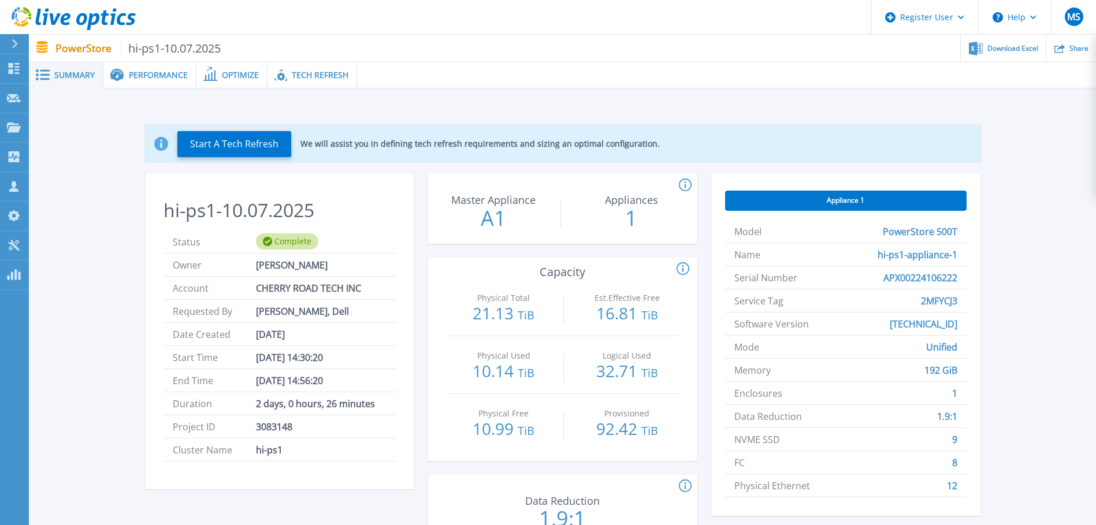
click at [161, 79] on span "Performance" at bounding box center [158, 75] width 59 height 8
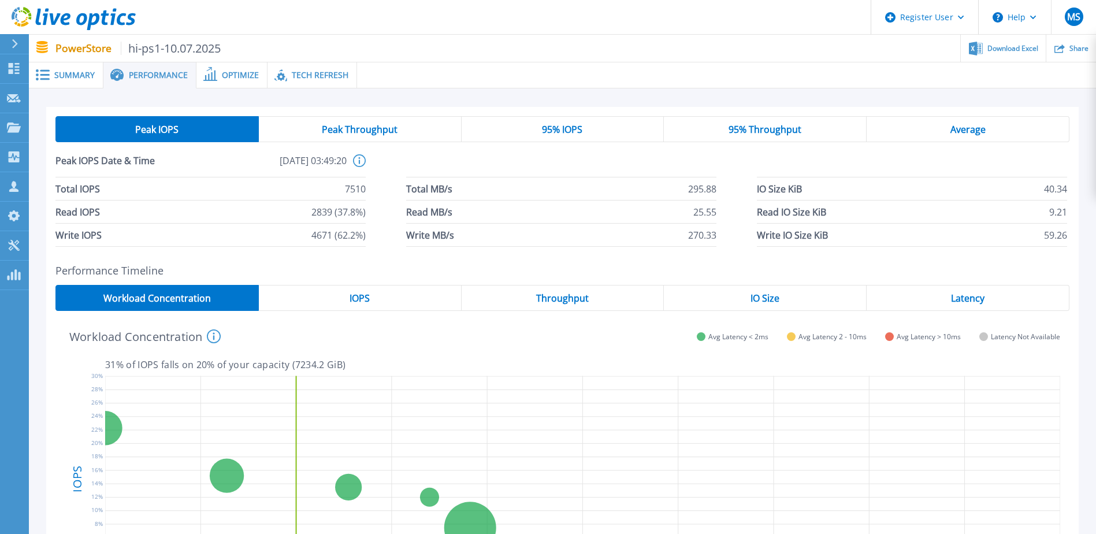
click at [296, 72] on span "Tech Refresh" at bounding box center [320, 75] width 57 height 8
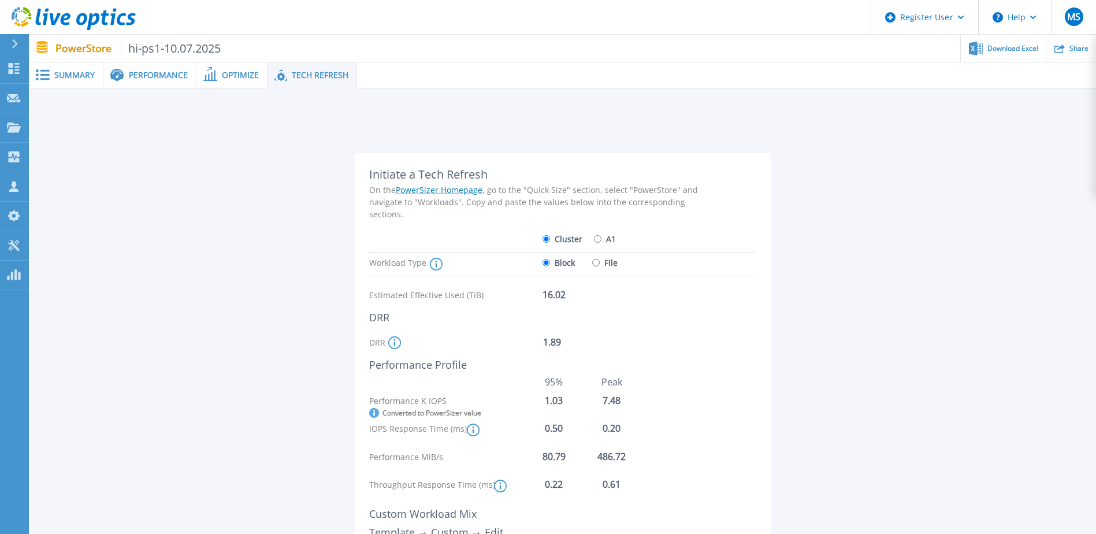
click at [598, 259] on input "File" at bounding box center [596, 263] width 8 height 8
radio input "true"
click at [545, 262] on input "Block" at bounding box center [547, 263] width 8 height 8
radio input "true"
click at [231, 78] on span "Optimize" at bounding box center [240, 75] width 37 height 8
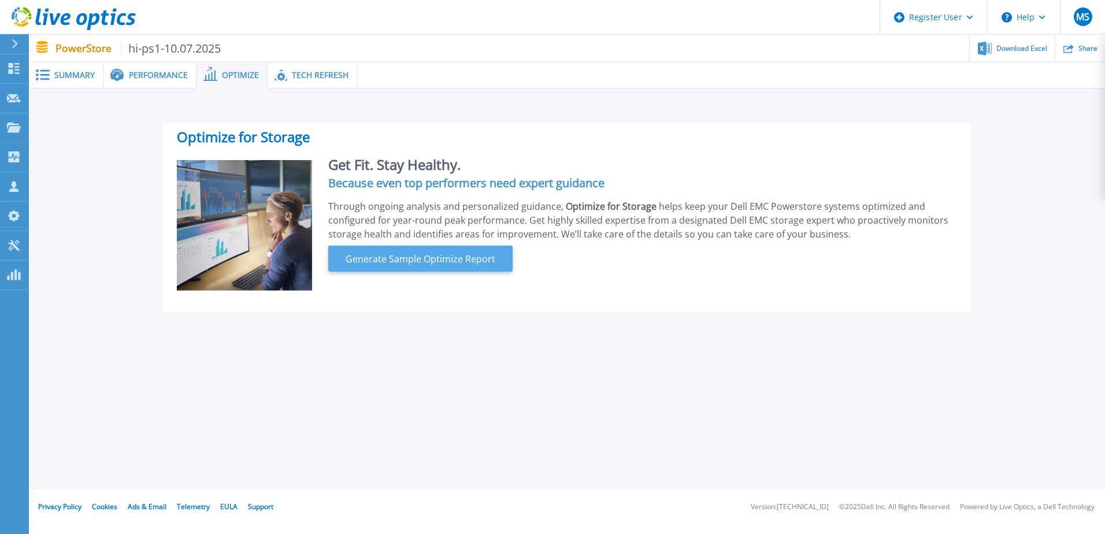
click at [431, 265] on span "Generate Sample Optimize Report" at bounding box center [420, 259] width 159 height 14
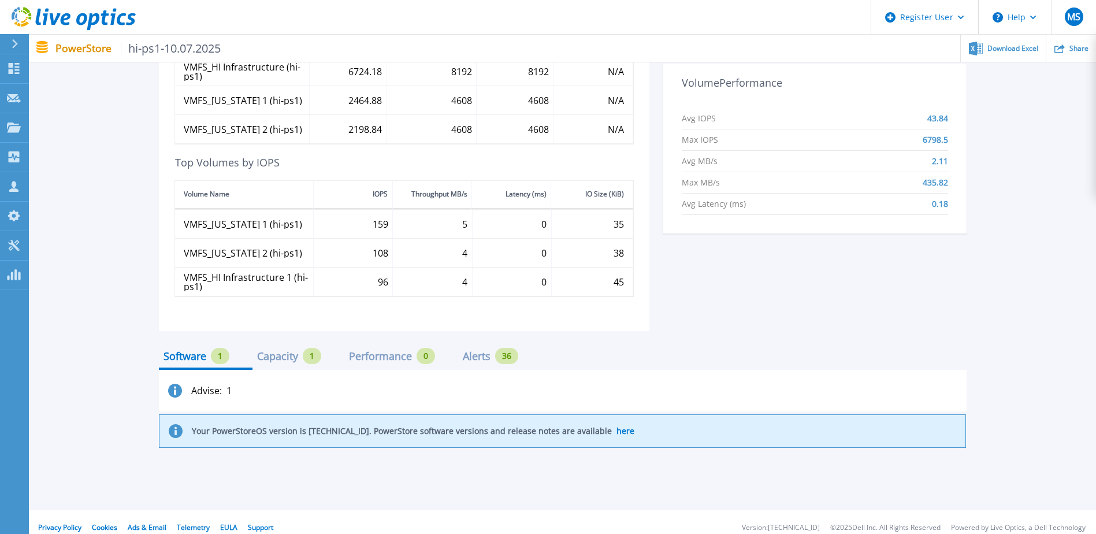
scroll to position [483, 0]
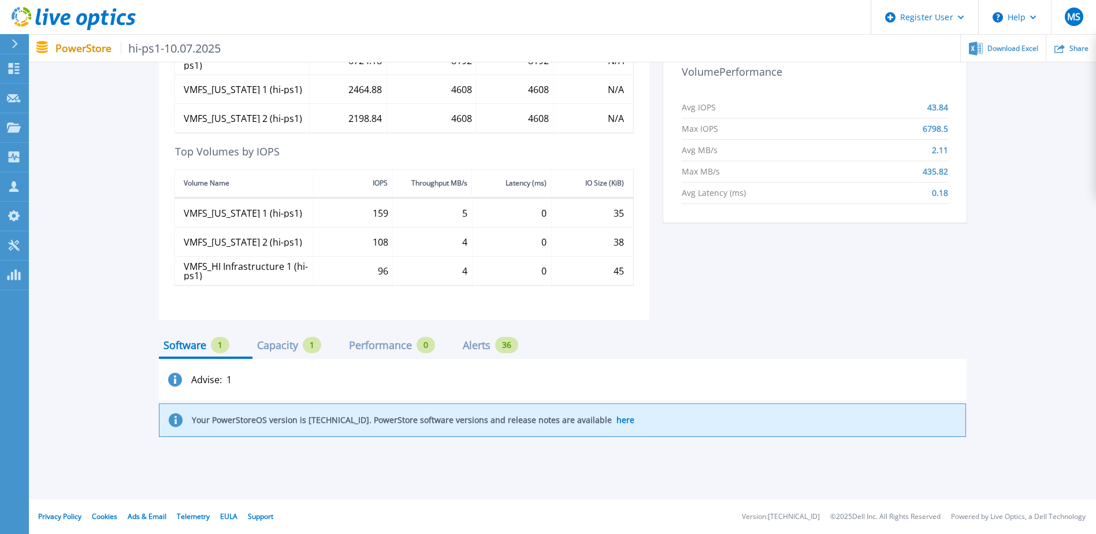
click at [262, 346] on div "Capacity" at bounding box center [277, 344] width 41 height 9
click at [167, 343] on div "Software" at bounding box center [185, 344] width 43 height 9
click at [301, 343] on div "Capacity 1" at bounding box center [289, 345] width 64 height 16
click at [379, 343] on div "Performance" at bounding box center [380, 344] width 63 height 9
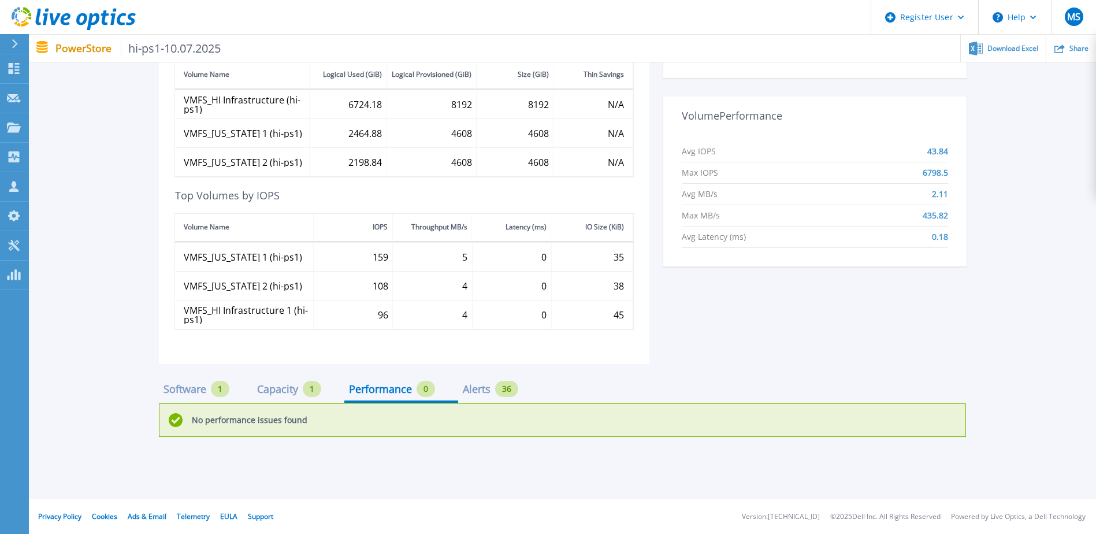
click at [470, 390] on div "Alerts" at bounding box center [477, 388] width 28 height 9
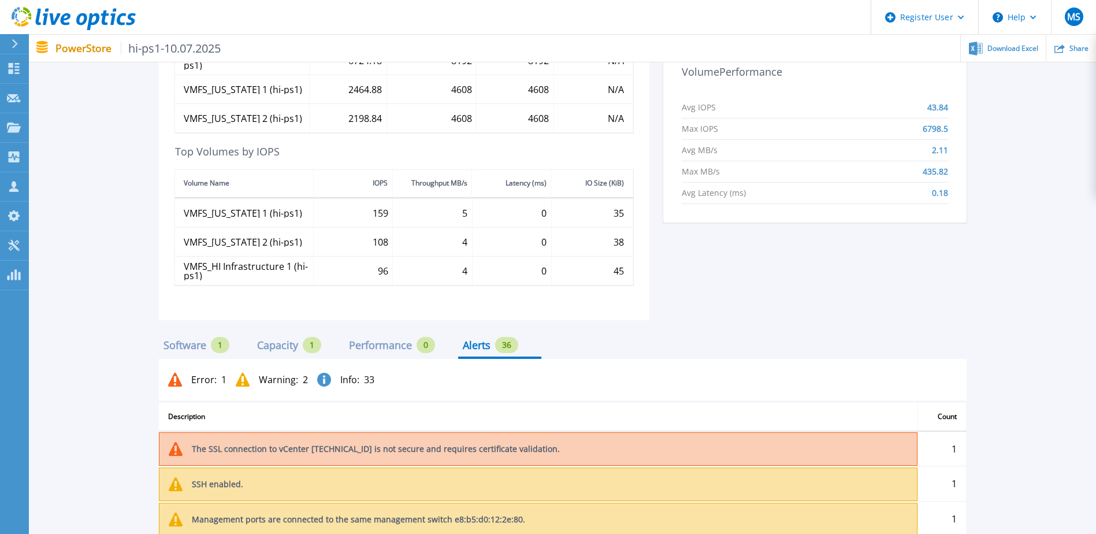
click at [195, 347] on div "Software" at bounding box center [185, 344] width 43 height 9
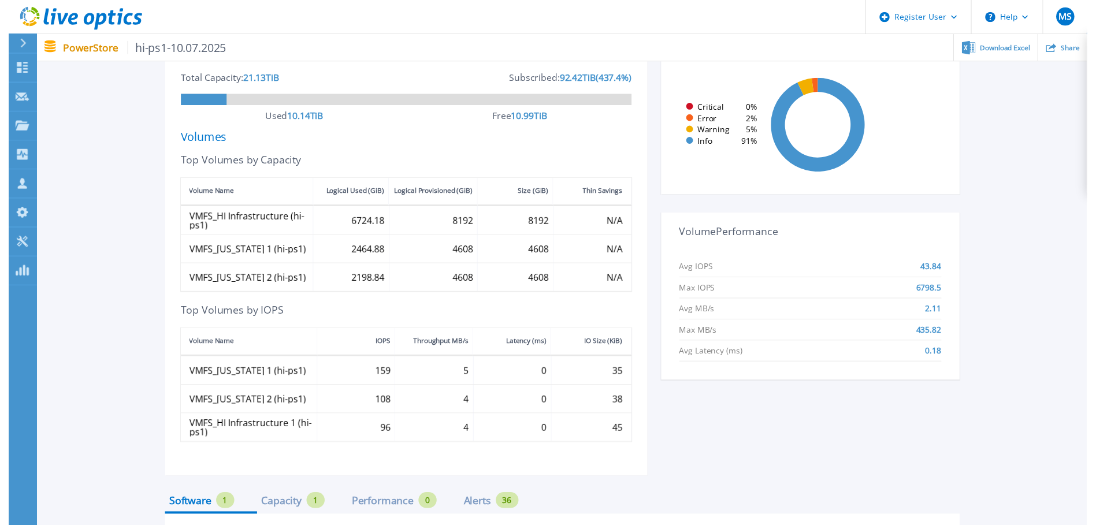
scroll to position [0, 0]
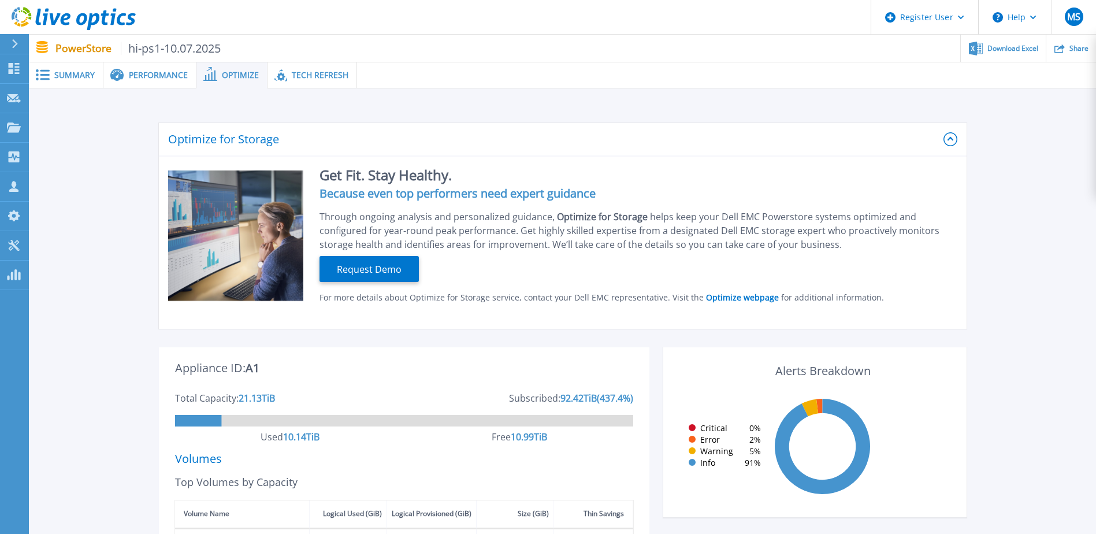
click at [72, 78] on span "Summary" at bounding box center [74, 75] width 40 height 8
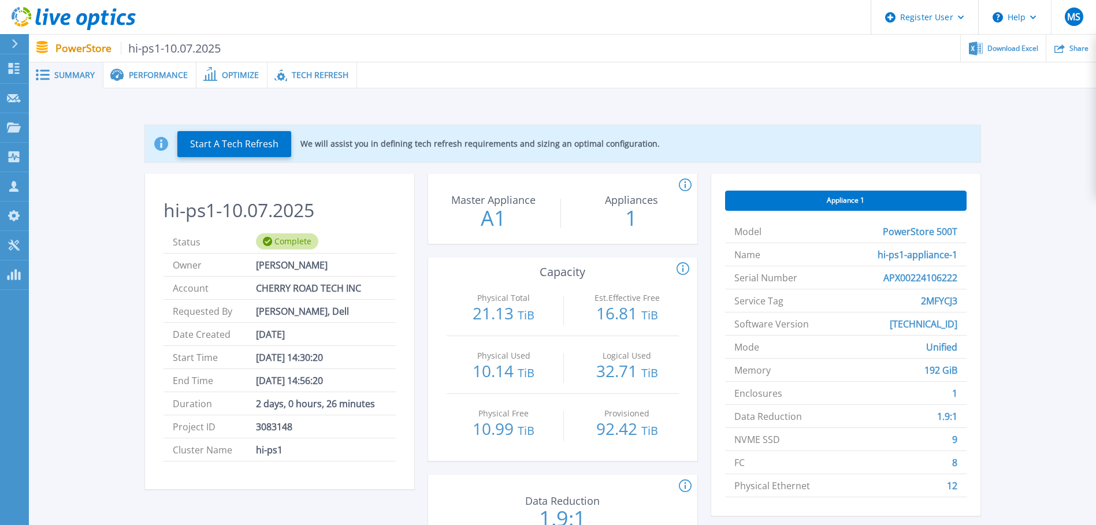
click at [155, 77] on span "Performance" at bounding box center [158, 75] width 59 height 8
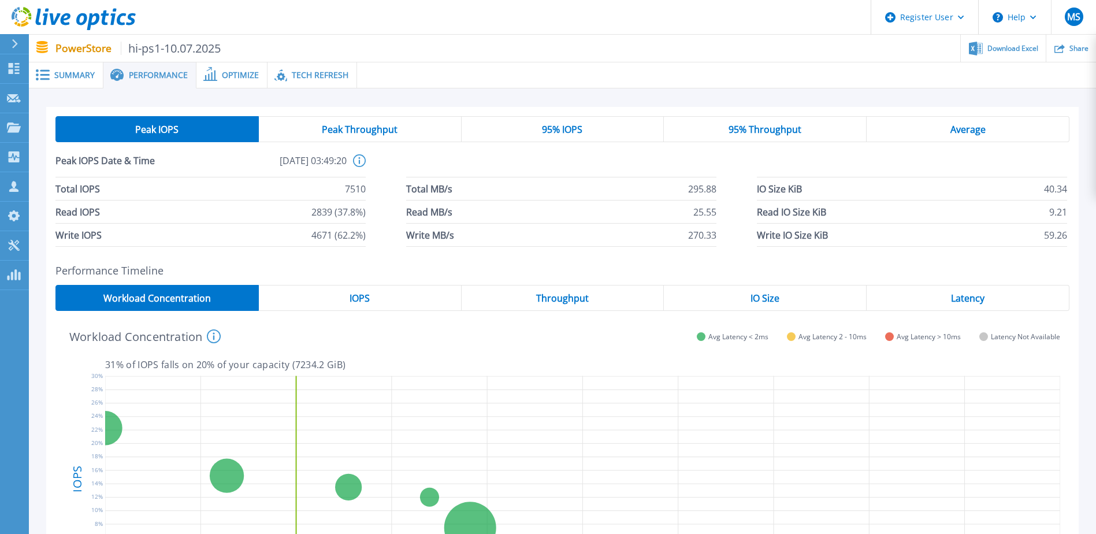
click at [204, 82] on div "Optimize" at bounding box center [232, 75] width 71 height 26
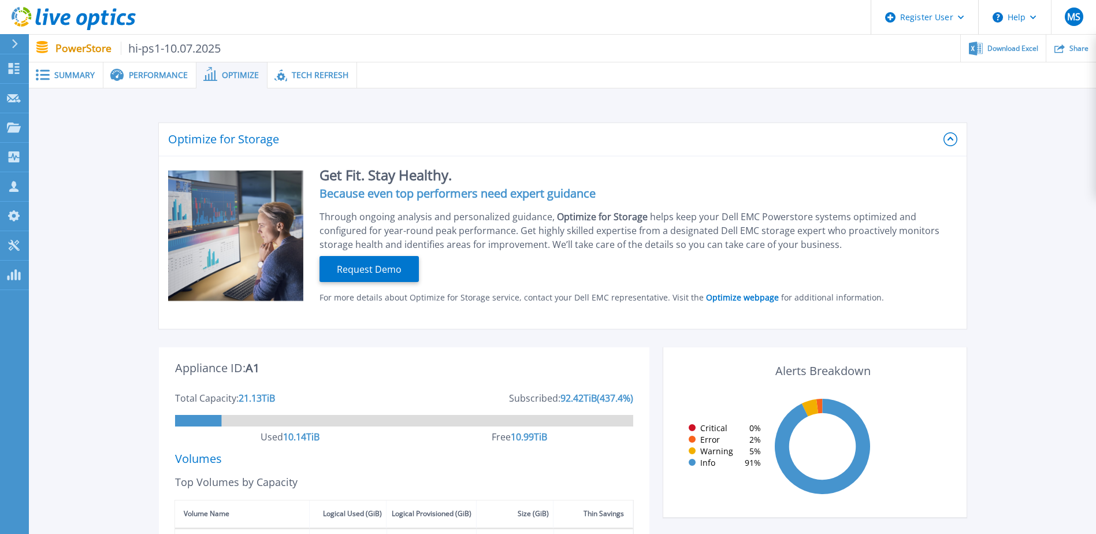
click at [298, 82] on div "Tech Refresh" at bounding box center [313, 75] width 90 height 26
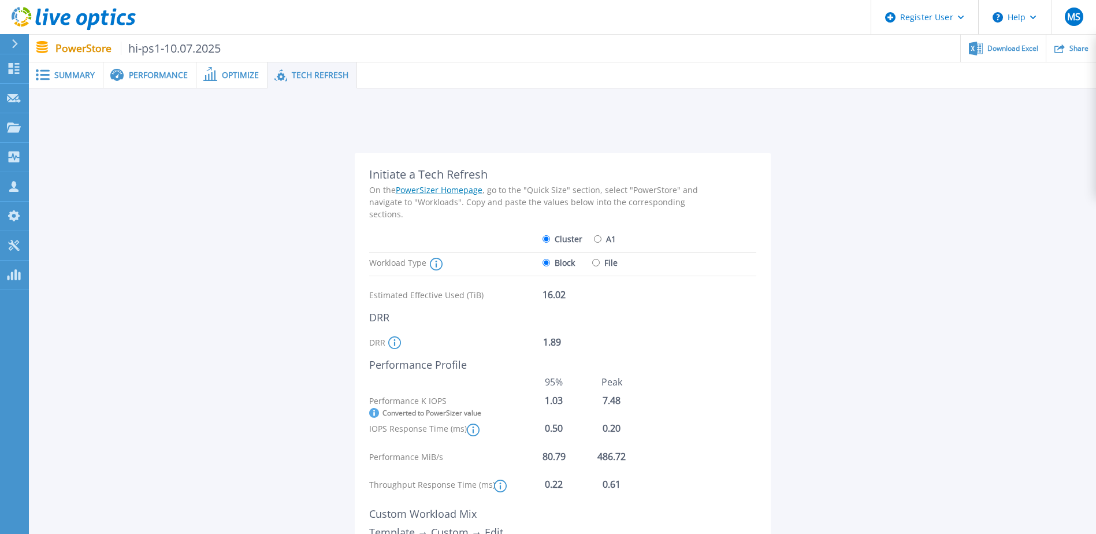
click at [88, 81] on div "Summary" at bounding box center [66, 75] width 75 height 26
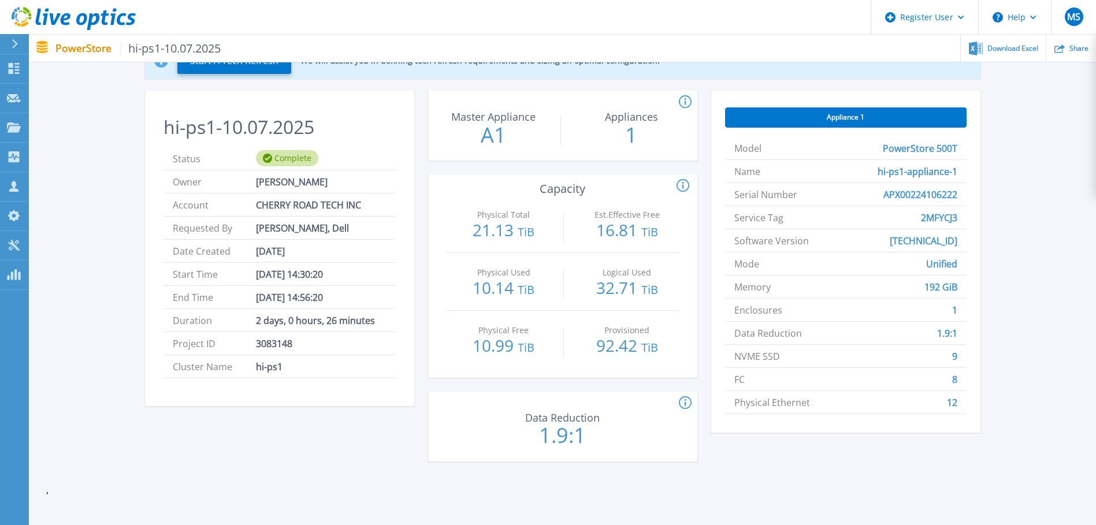
scroll to position [120, 0]
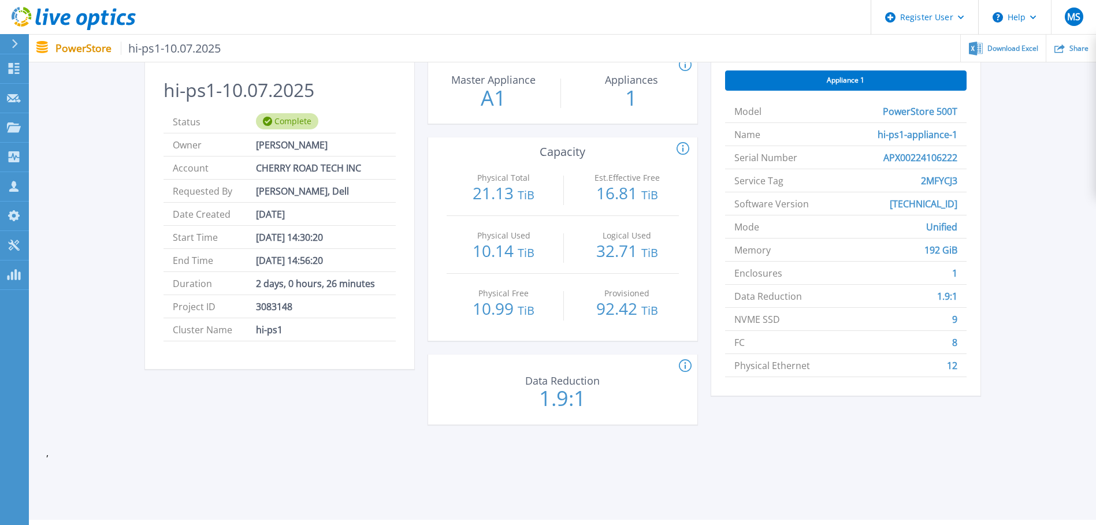
click at [590, 201] on p "16.81 TiB" at bounding box center [627, 194] width 103 height 18
drag, startPoint x: 581, startPoint y: 264, endPoint x: 556, endPoint y: 259, distance: 26.0
click at [581, 264] on div "Logical Used 32.71 TiB" at bounding box center [627, 245] width 103 height 58
click at [553, 310] on p "10.99 TiB" at bounding box center [504, 310] width 103 height 18
drag, startPoint x: 605, startPoint y: 255, endPoint x: 599, endPoint y: 233, distance: 22.7
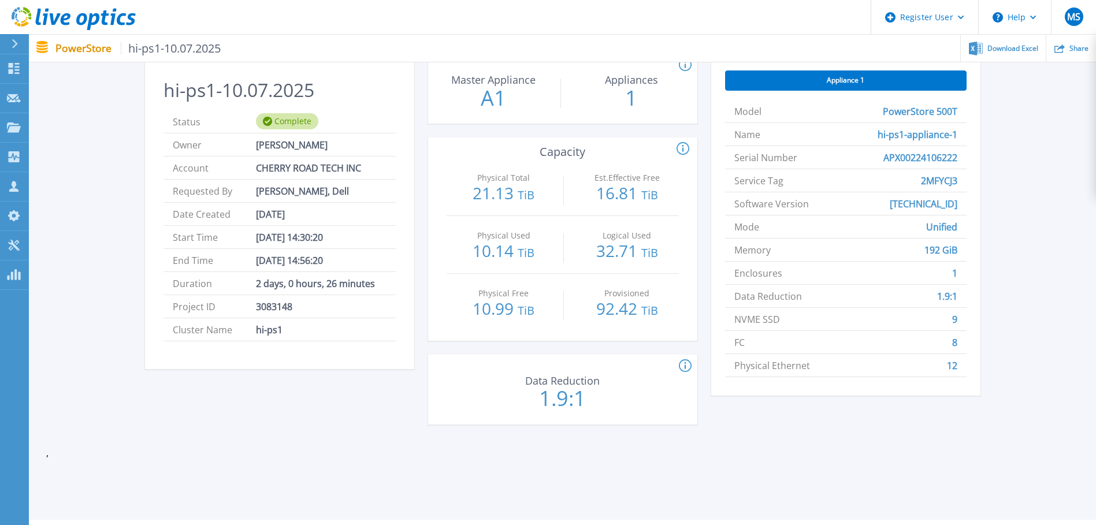
click at [600, 239] on div "Logical Used 32.71 TiB" at bounding box center [627, 245] width 103 height 58
drag, startPoint x: 599, startPoint y: 233, endPoint x: 592, endPoint y: 208, distance: 25.7
click at [592, 208] on div "Est.Effective Free 16.81 TiB" at bounding box center [627, 187] width 103 height 58
click at [586, 202] on p "16.81 TiB" at bounding box center [627, 194] width 103 height 18
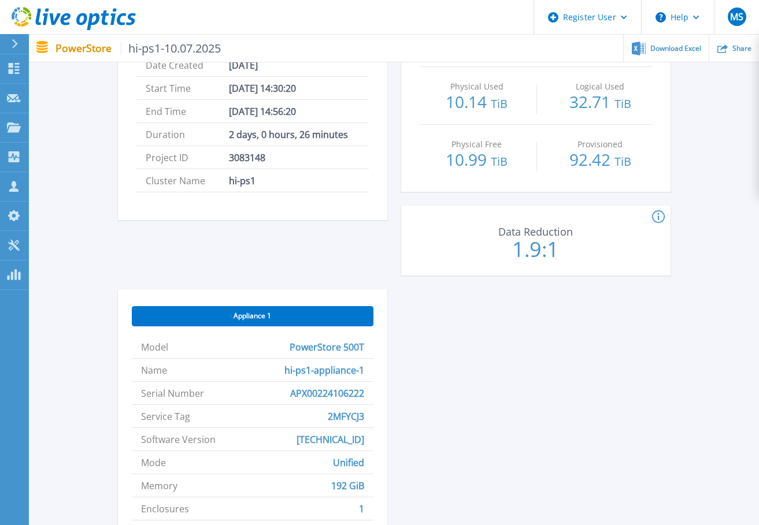
scroll to position [277, 0]
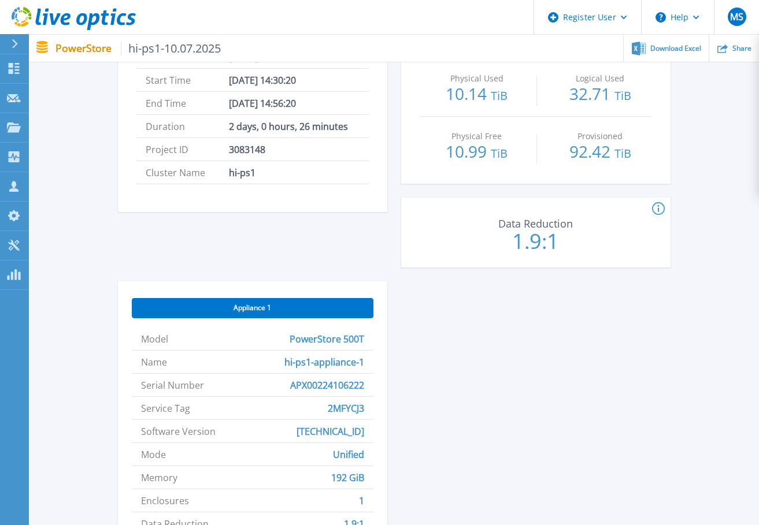
click at [306, 342] on span "PowerStore 500T" at bounding box center [327, 339] width 75 height 23
drag, startPoint x: 289, startPoint y: 389, endPoint x: 366, endPoint y: 389, distance: 76.9
click at [366, 389] on li "Serial Number APX00224106222" at bounding box center [253, 385] width 242 height 23
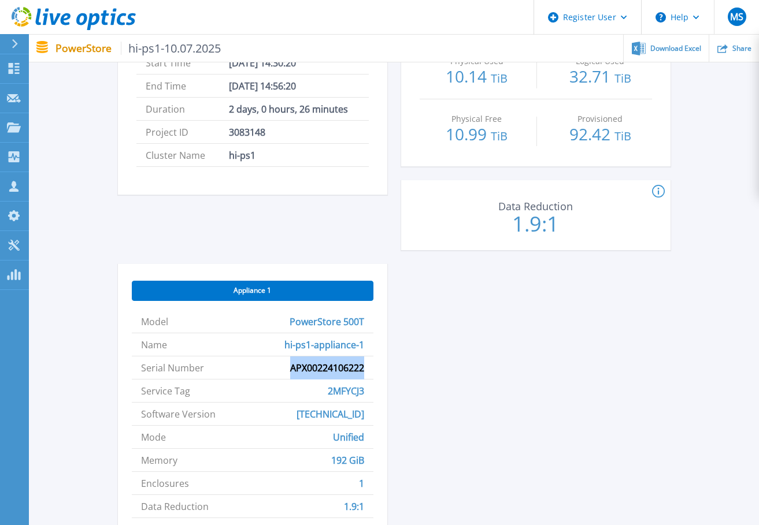
scroll to position [368, 0]
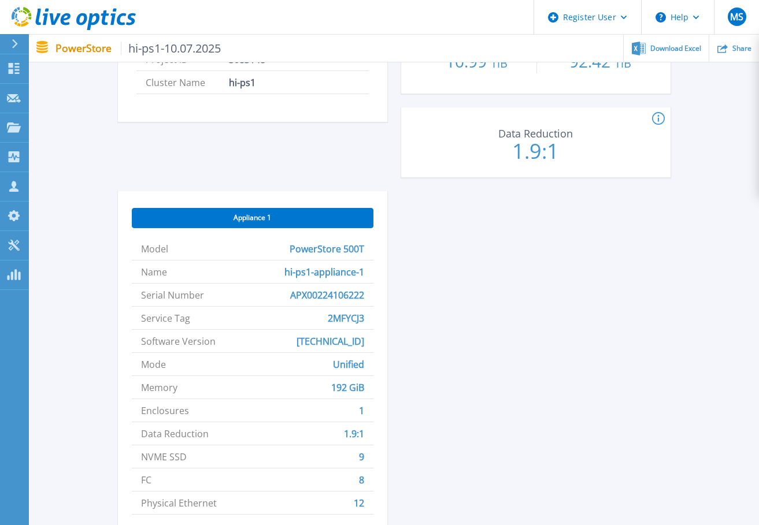
click at [434, 351] on div "hi-ps1-10.07.2025 Status Complete Owner Anthony Paulina Account CHERRY ROAD TEC…" at bounding box center [394, 176] width 553 height 741
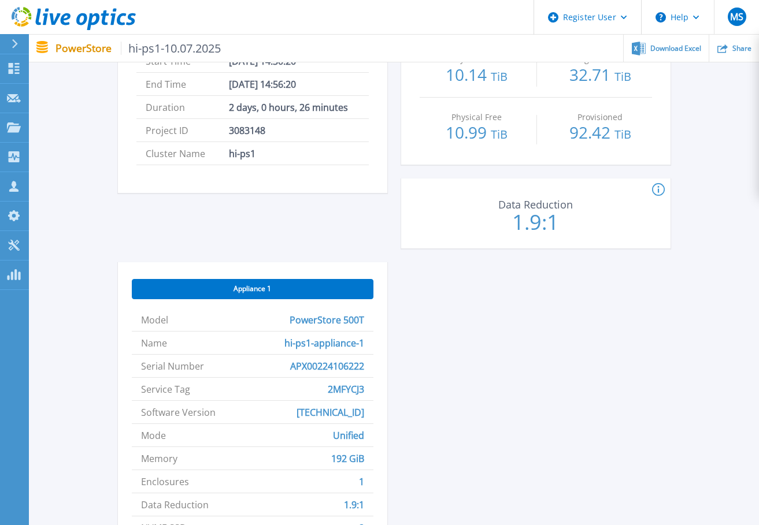
scroll to position [333, 0]
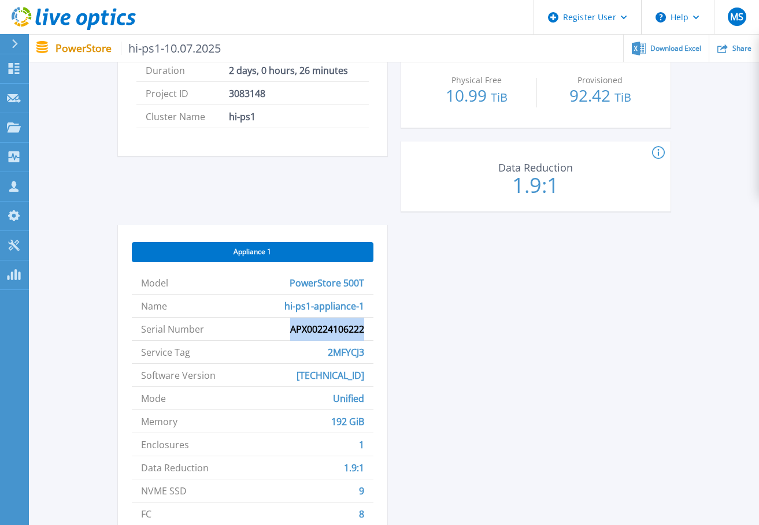
drag, startPoint x: 283, startPoint y: 329, endPoint x: 364, endPoint y: 331, distance: 80.9
click at [364, 331] on li "Serial Number APX00224106222" at bounding box center [253, 329] width 242 height 23
drag, startPoint x: 364, startPoint y: 331, endPoint x: 367, endPoint y: 356, distance: 25.1
click at [367, 356] on li "Service Tag 2MFYCJ3" at bounding box center [253, 352] width 242 height 23
copy span "2MFYCJ3"
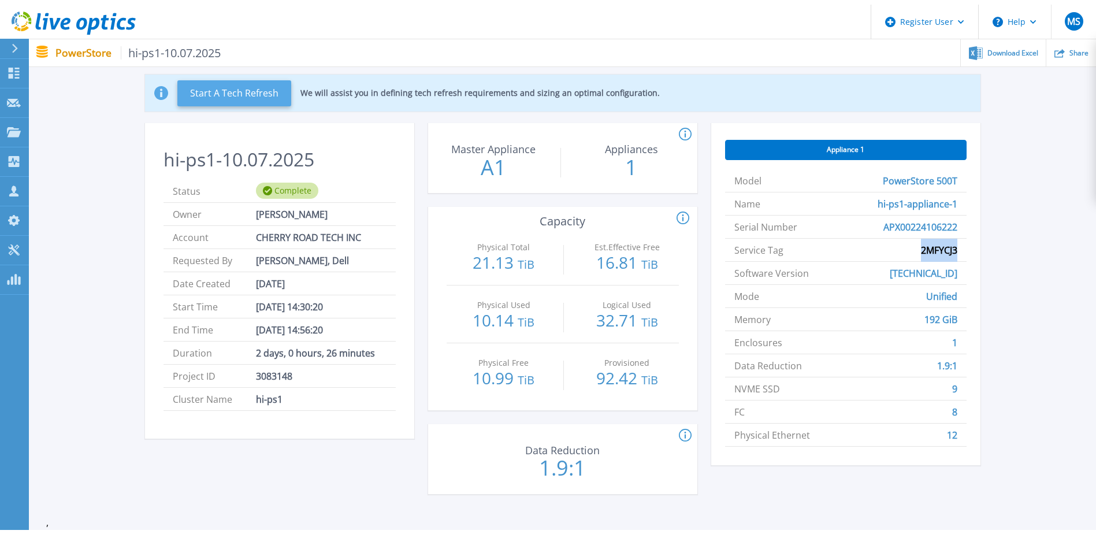
scroll to position [0, 0]
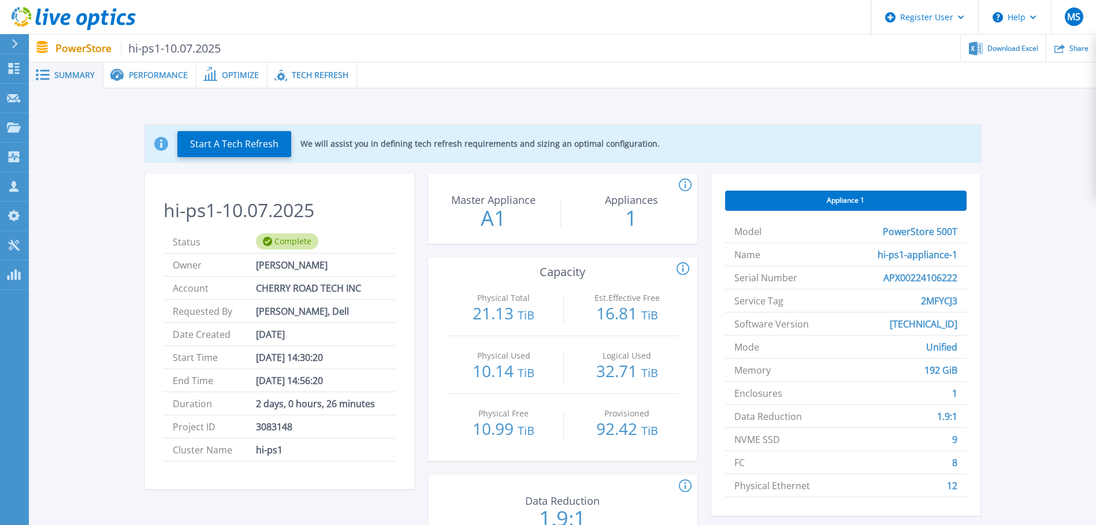
click at [165, 80] on div "Performance" at bounding box center [149, 75] width 93 height 26
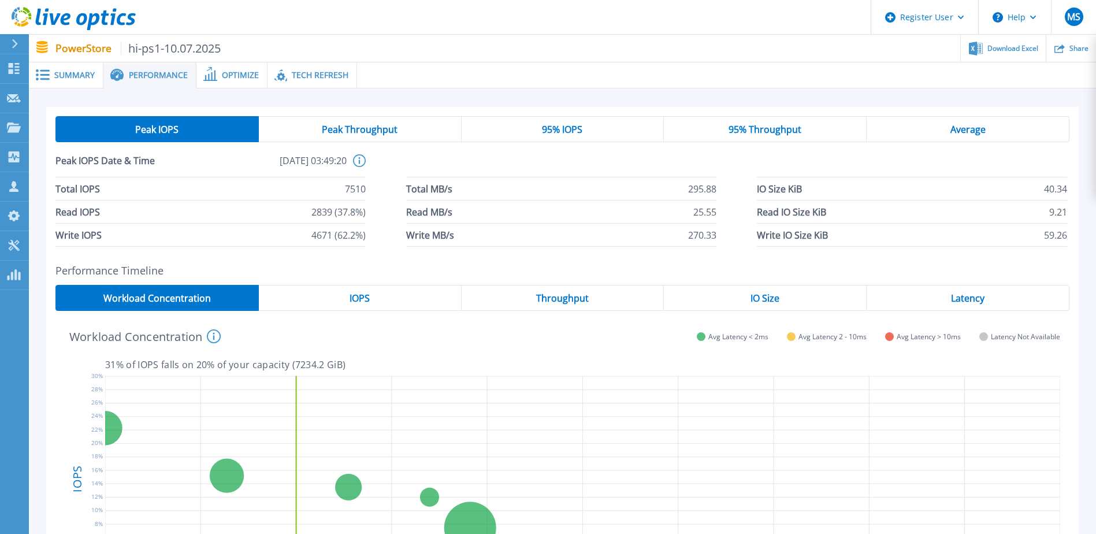
click at [246, 79] on span "Optimize" at bounding box center [240, 75] width 37 height 8
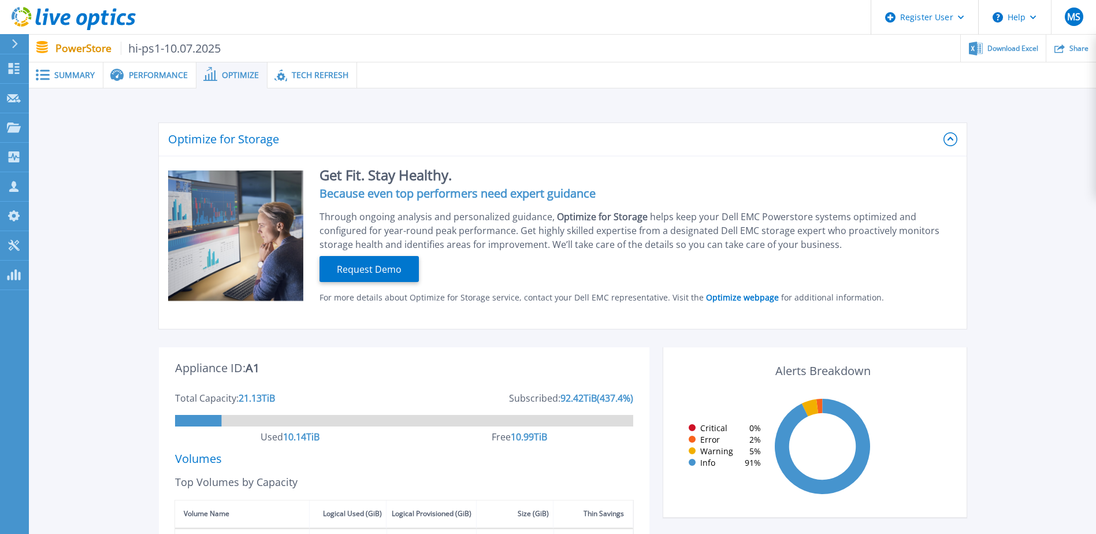
click at [322, 82] on div "Tech Refresh" at bounding box center [313, 75] width 90 height 26
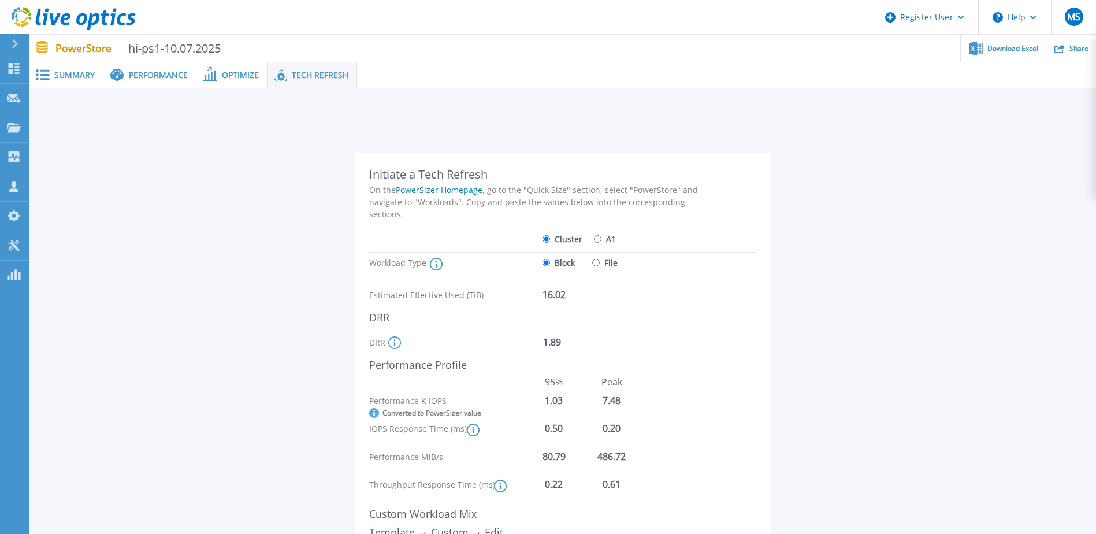
click at [598, 263] on input "File" at bounding box center [596, 263] width 8 height 8
radio input "true"
click at [547, 263] on input "Block" at bounding box center [547, 263] width 8 height 8
radio input "true"
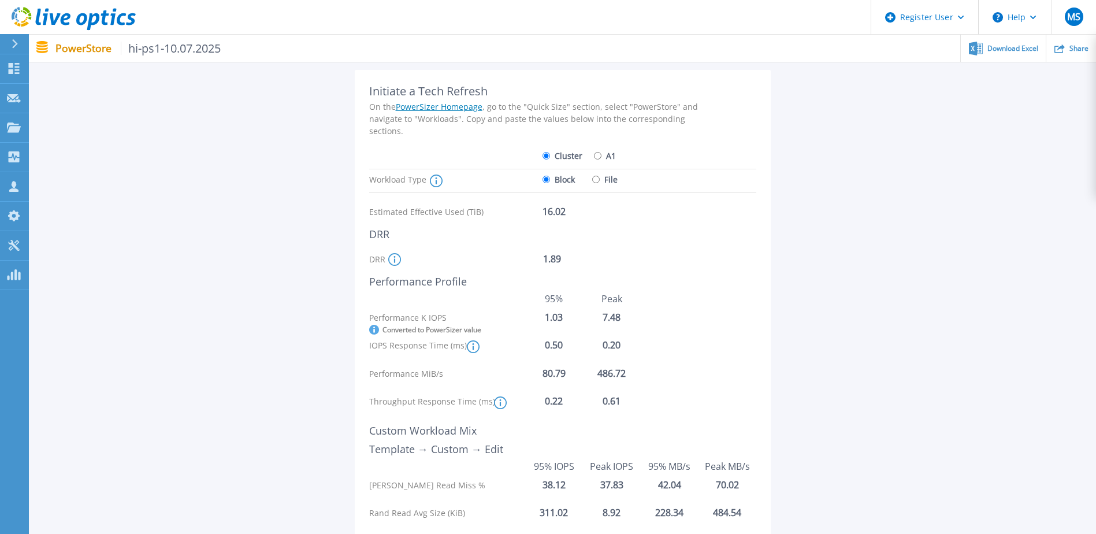
scroll to position [101, 0]
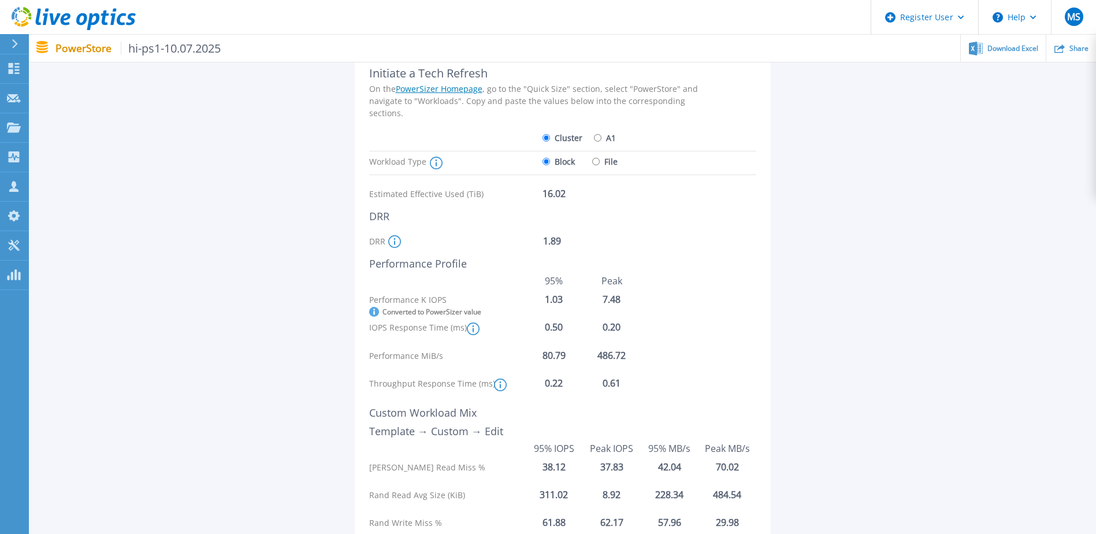
click at [596, 164] on input "File" at bounding box center [596, 162] width 8 height 8
radio input "true"
radio input "false"
click at [397, 243] on icon at bounding box center [394, 241] width 13 height 13
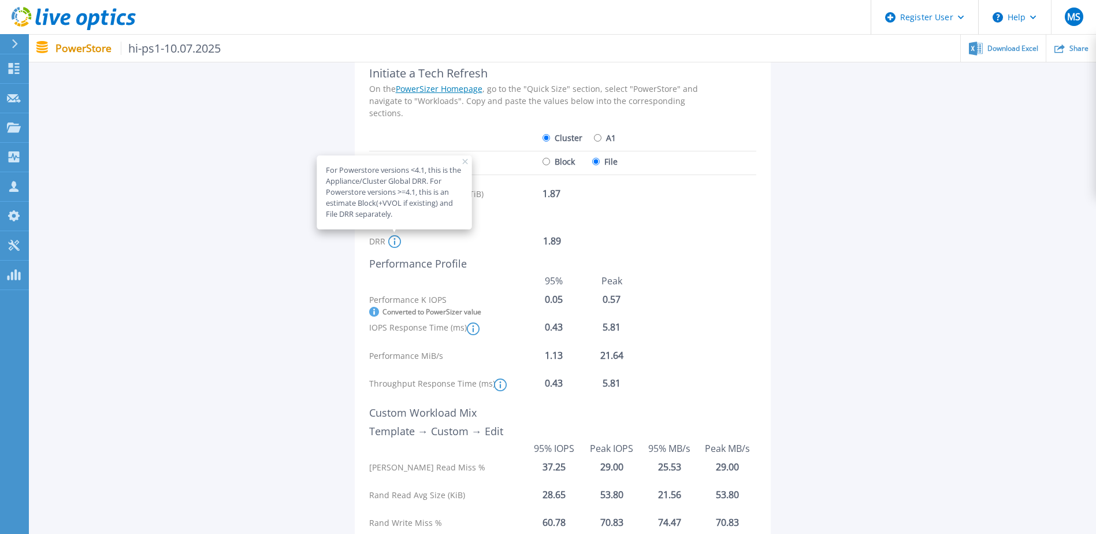
click at [465, 162] on rect at bounding box center [465, 162] width 6 height 6
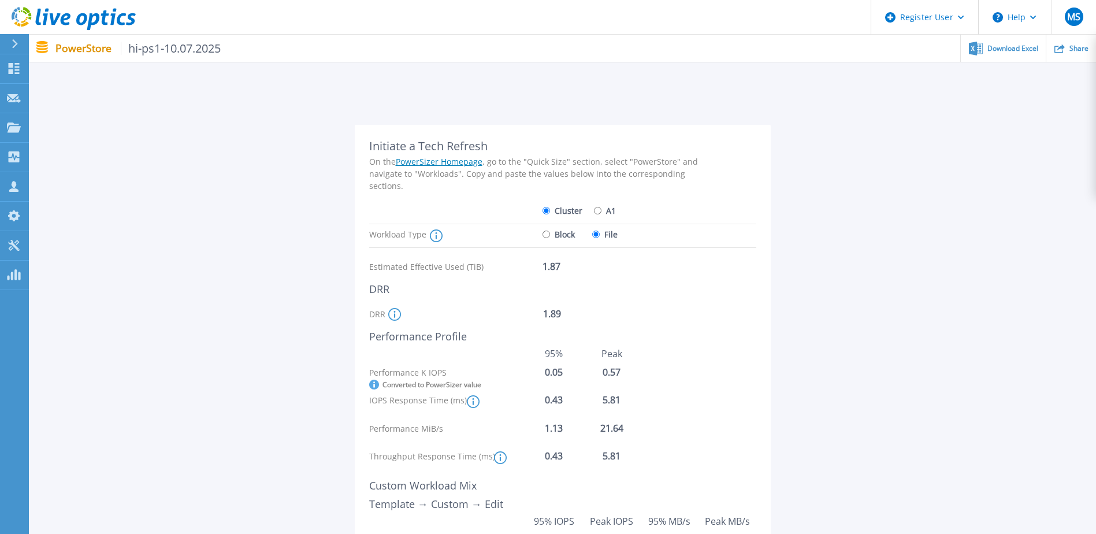
scroll to position [28, 0]
click at [597, 214] on input "A1" at bounding box center [598, 211] width 8 height 8
radio input "true"
radio input "false"
click at [550, 234] on label "Block" at bounding box center [559, 235] width 32 height 20
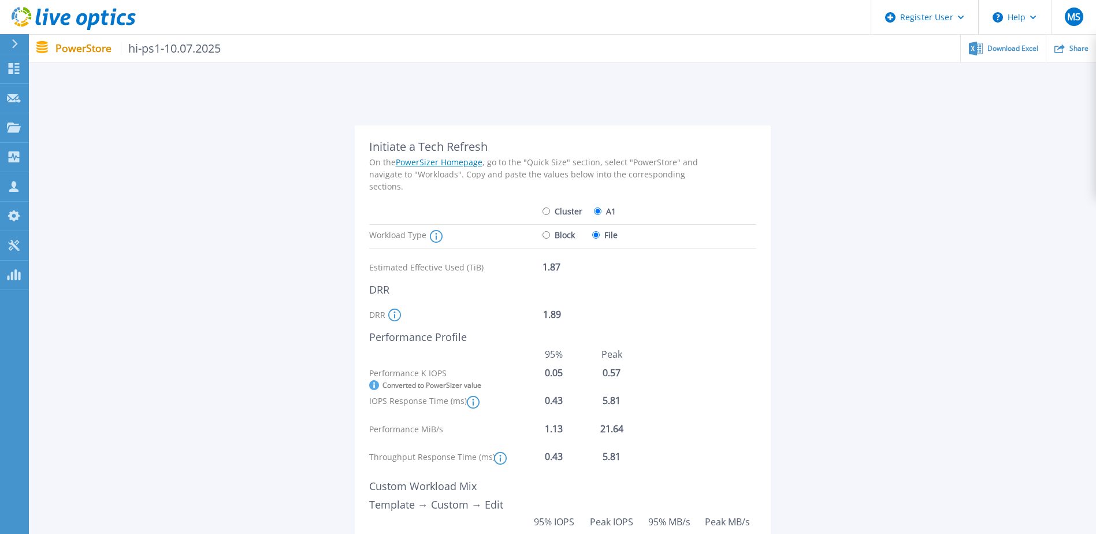
click at [550, 234] on input "Block" at bounding box center [547, 235] width 8 height 8
radio input "true"
click at [598, 233] on input "File" at bounding box center [596, 235] width 8 height 8
radio input "true"
click at [547, 235] on input "Block" at bounding box center [547, 235] width 8 height 8
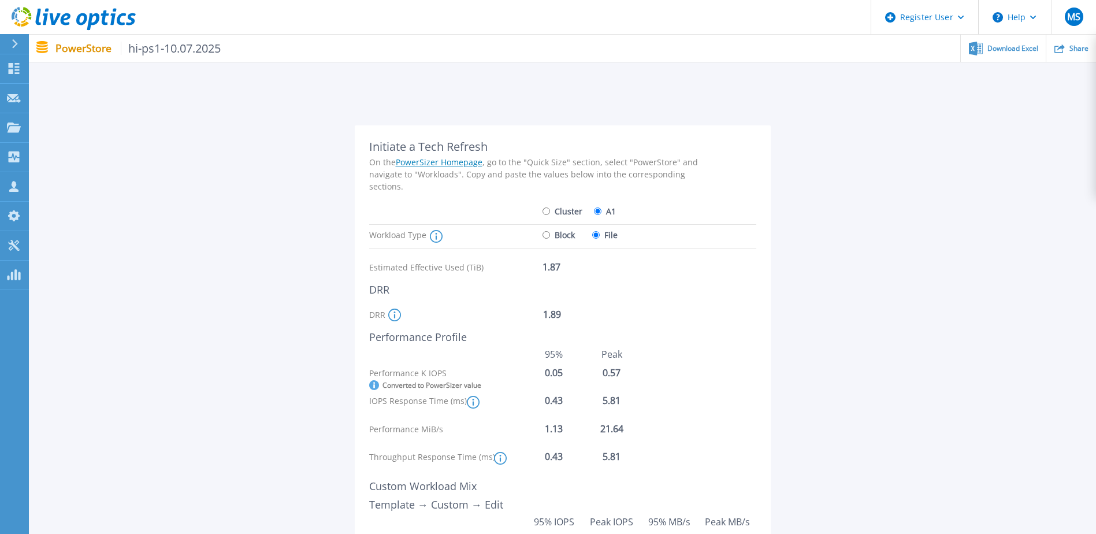
radio input "true"
radio input "false"
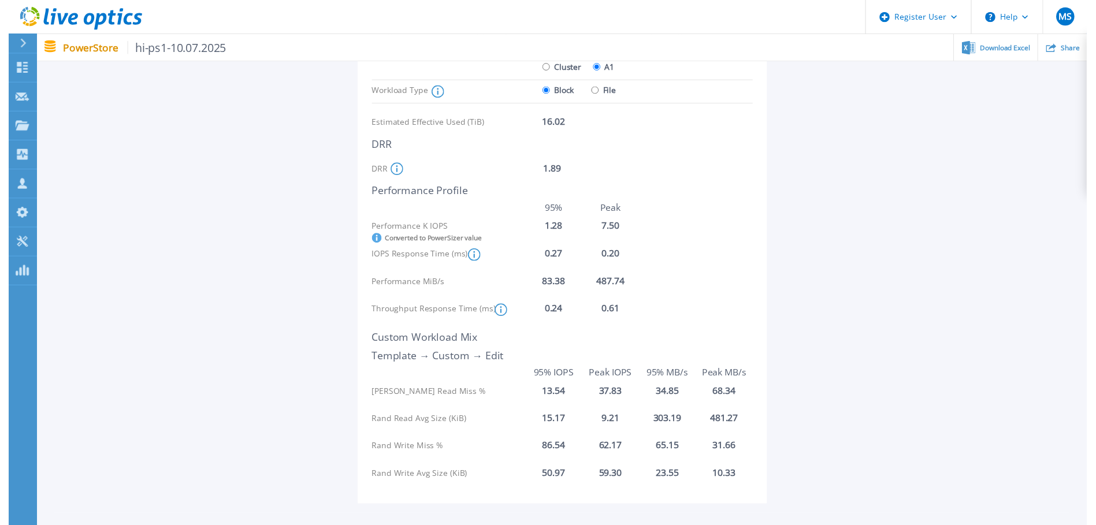
scroll to position [0, 0]
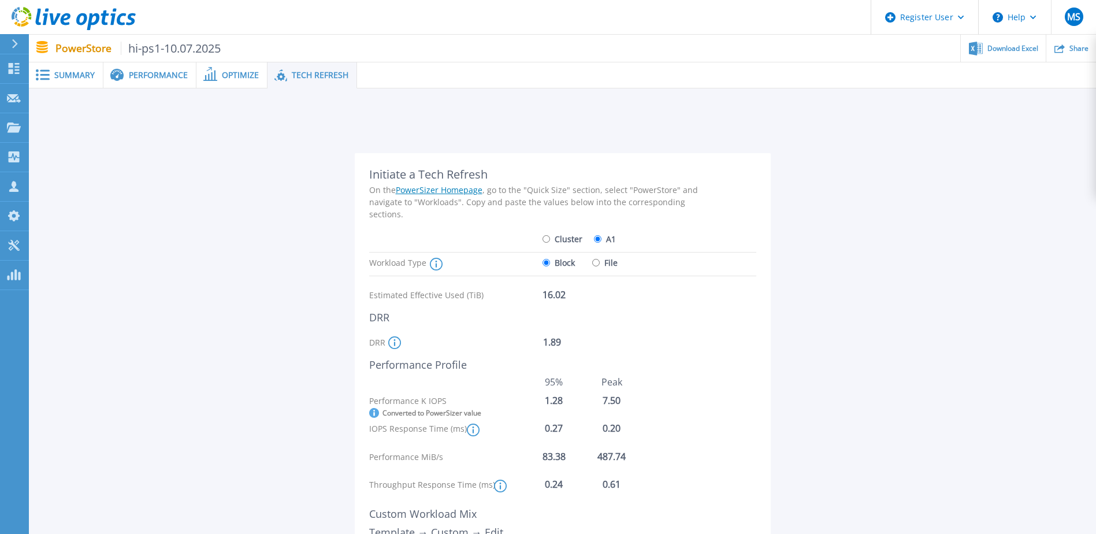
click at [51, 77] on span at bounding box center [41, 74] width 25 height 11
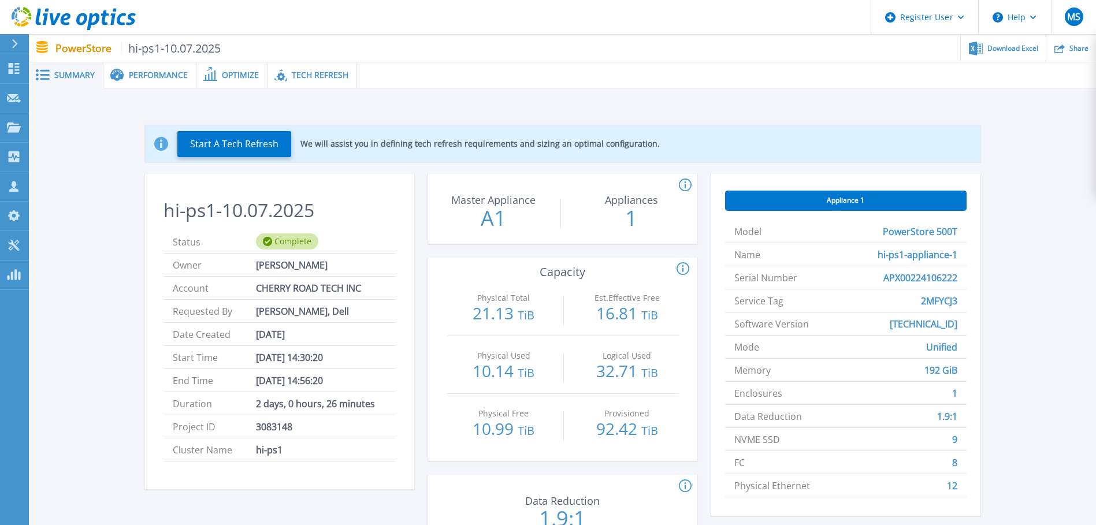
click at [144, 71] on span "Performance" at bounding box center [158, 75] width 59 height 8
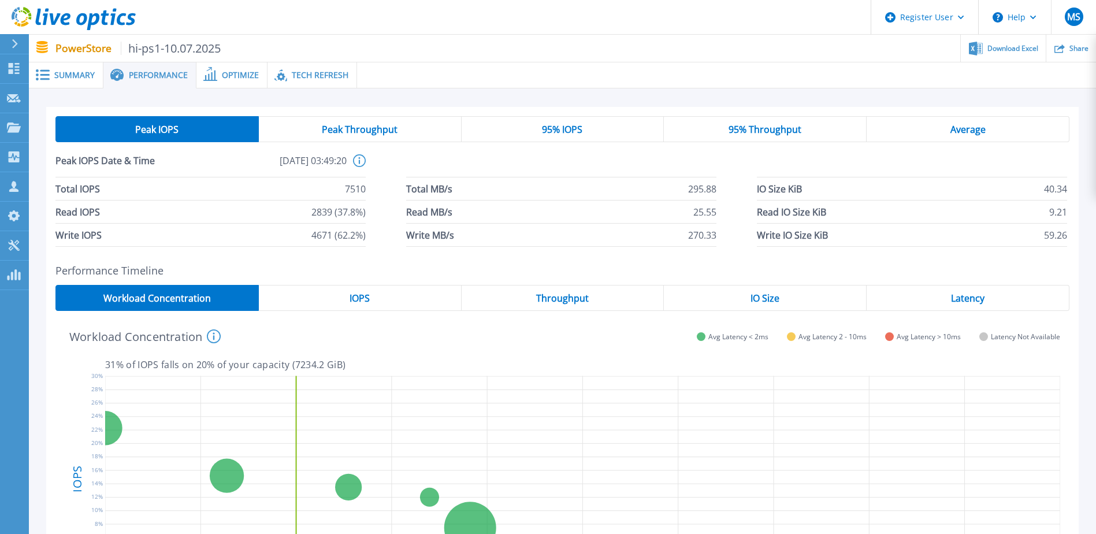
click at [414, 299] on div "IOPS" at bounding box center [360, 298] width 203 height 26
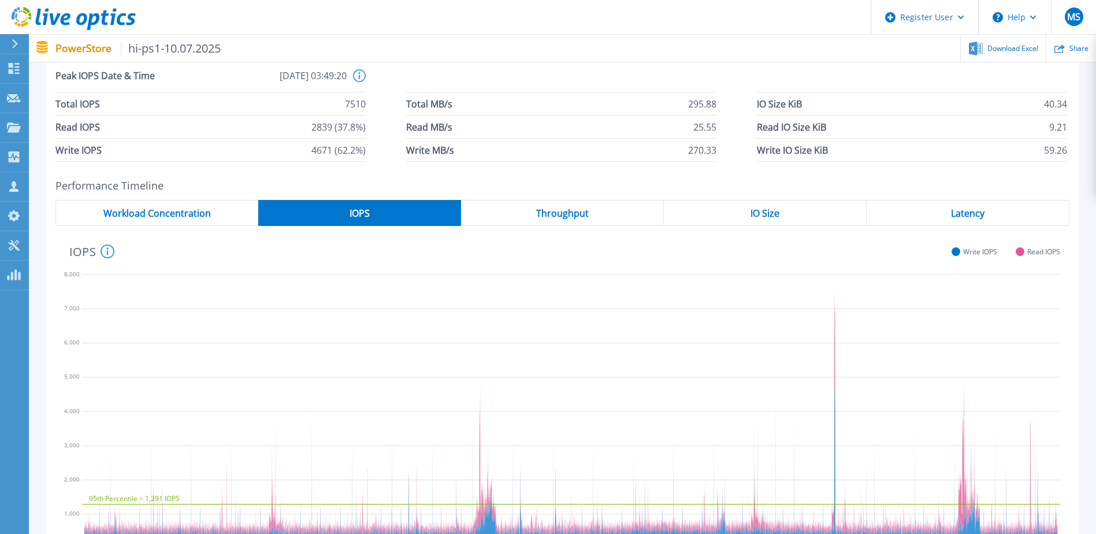
scroll to position [111, 0]
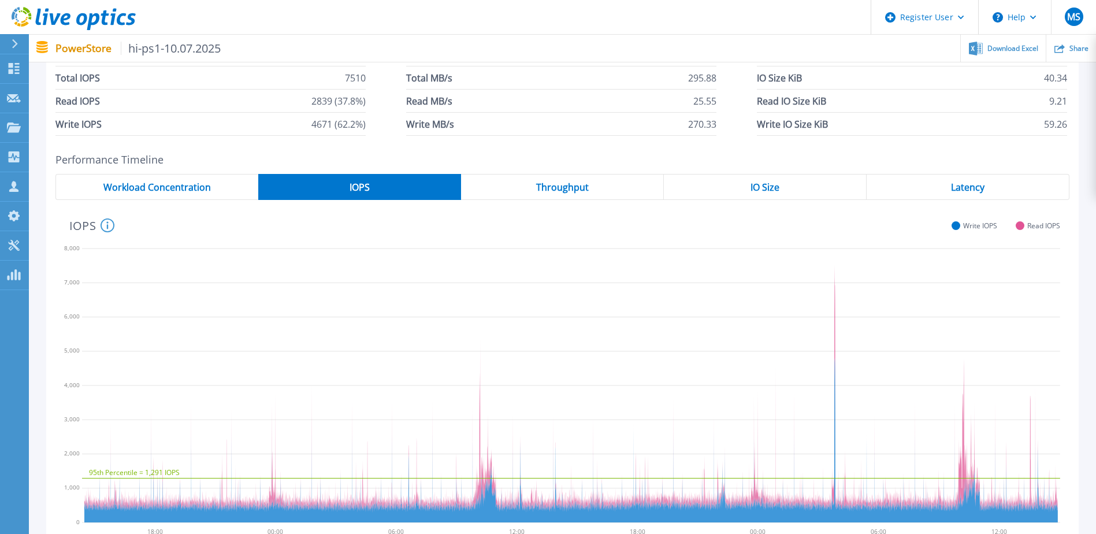
click at [546, 197] on div "Throughput" at bounding box center [562, 187] width 203 height 26
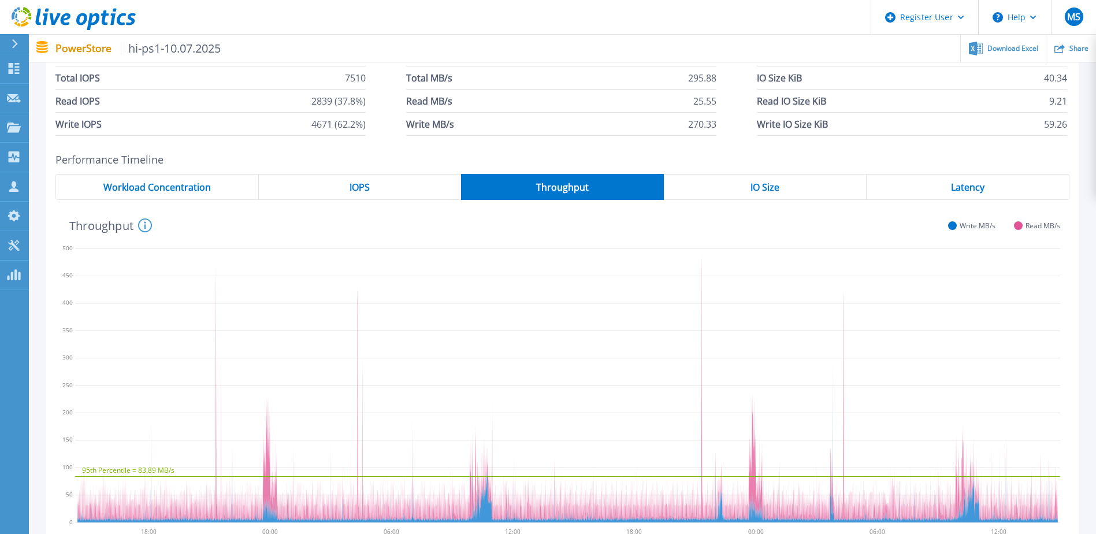
click at [729, 194] on div "IO Size" at bounding box center [765, 187] width 203 height 26
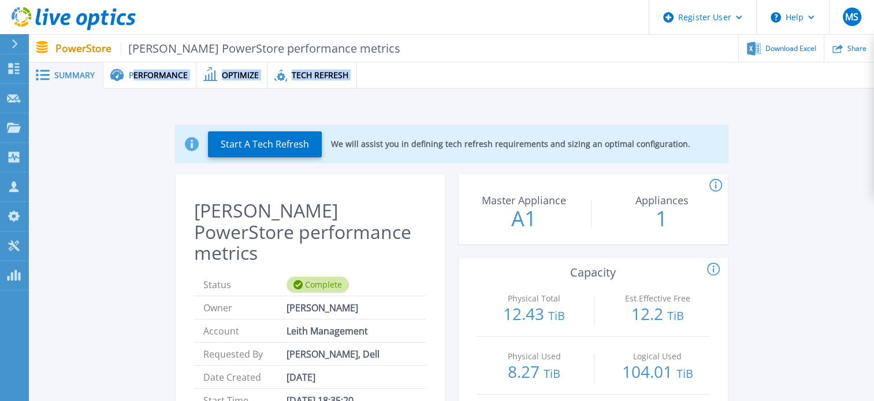
drag, startPoint x: 132, startPoint y: 75, endPoint x: 125, endPoint y: 150, distance: 75.5
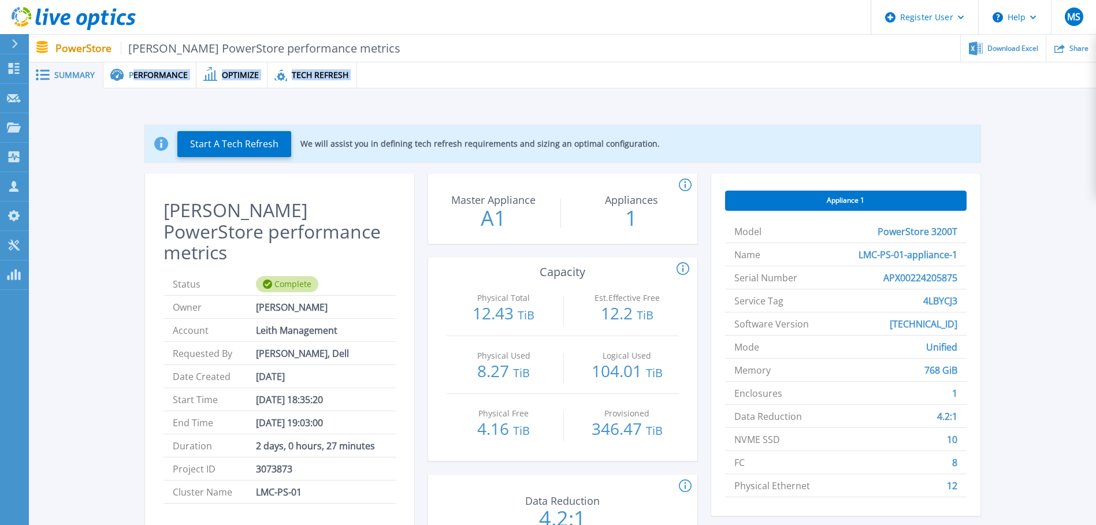
click at [167, 71] on span "Performance" at bounding box center [158, 75] width 59 height 8
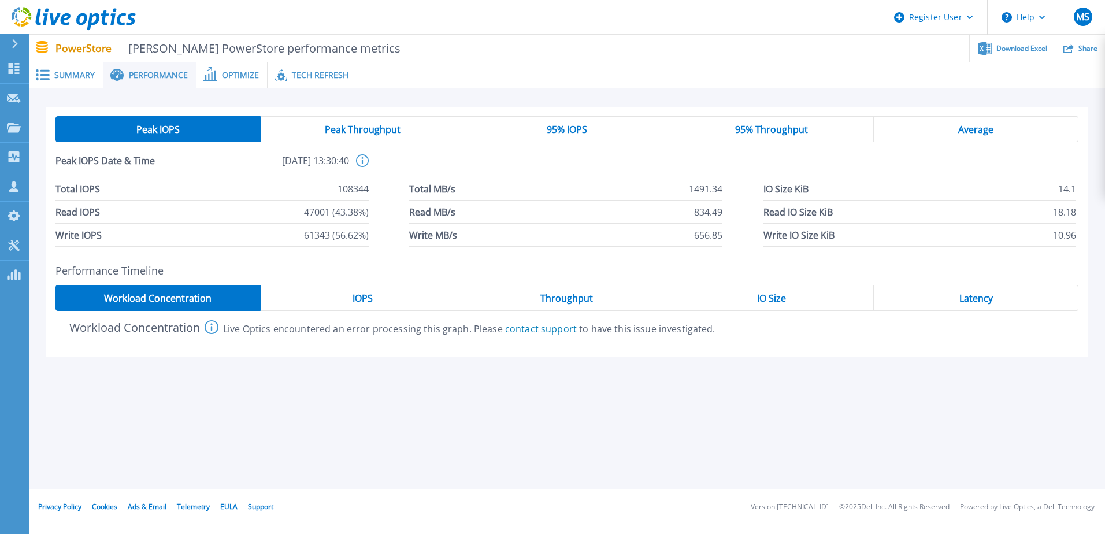
click at [363, 235] on div "Performance Timeline Workload Concentration IOPS Throughput IO Size Latency Wor…" at bounding box center [566, 311] width 1041 height 92
click at [362, 235] on span "IOPS" at bounding box center [363, 298] width 20 height 9
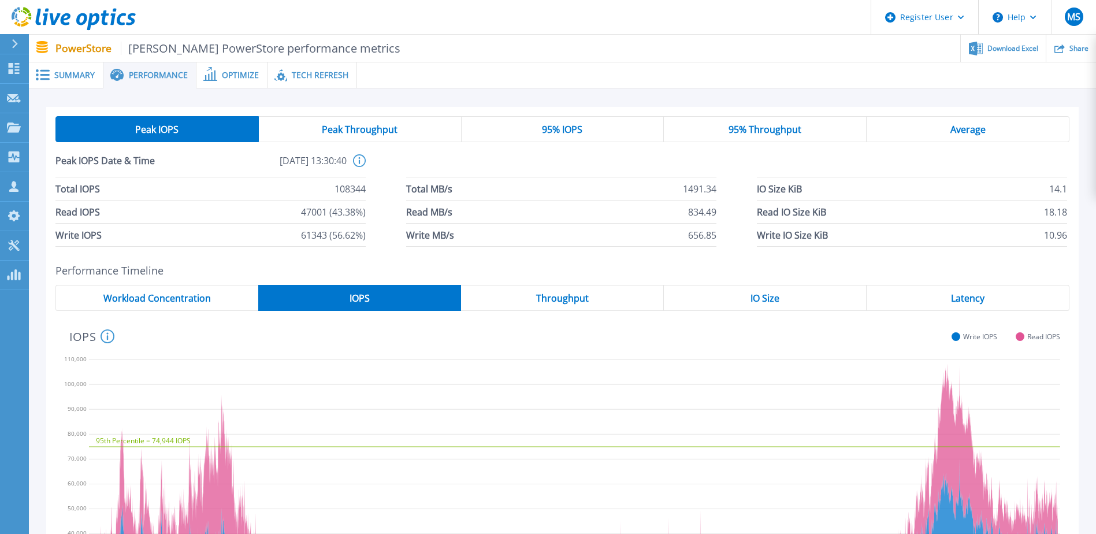
click at [236, 235] on div "Workload Concentration" at bounding box center [156, 298] width 203 height 26
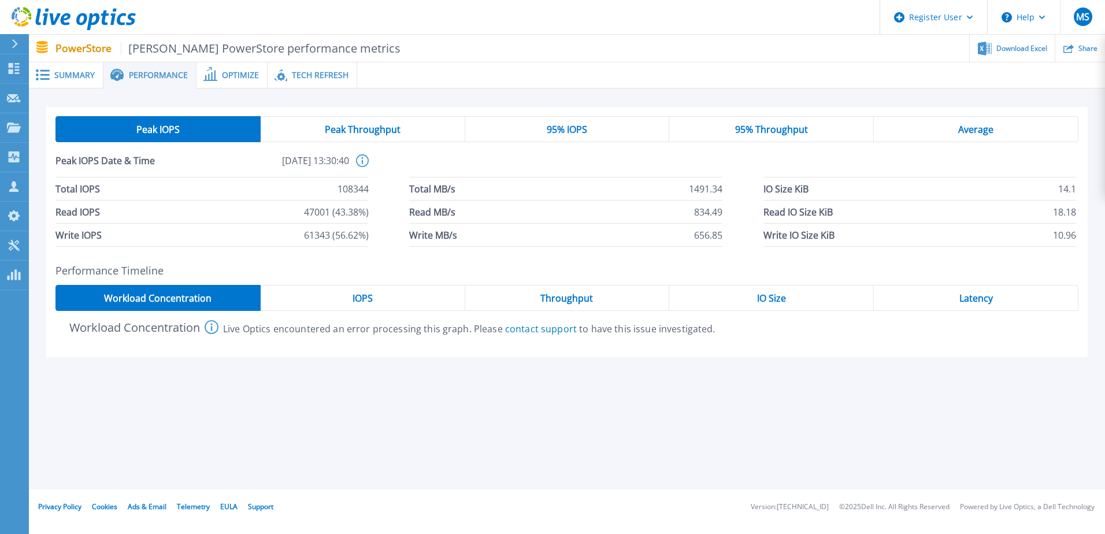
click at [309, 235] on div "IOPS" at bounding box center [363, 298] width 205 height 26
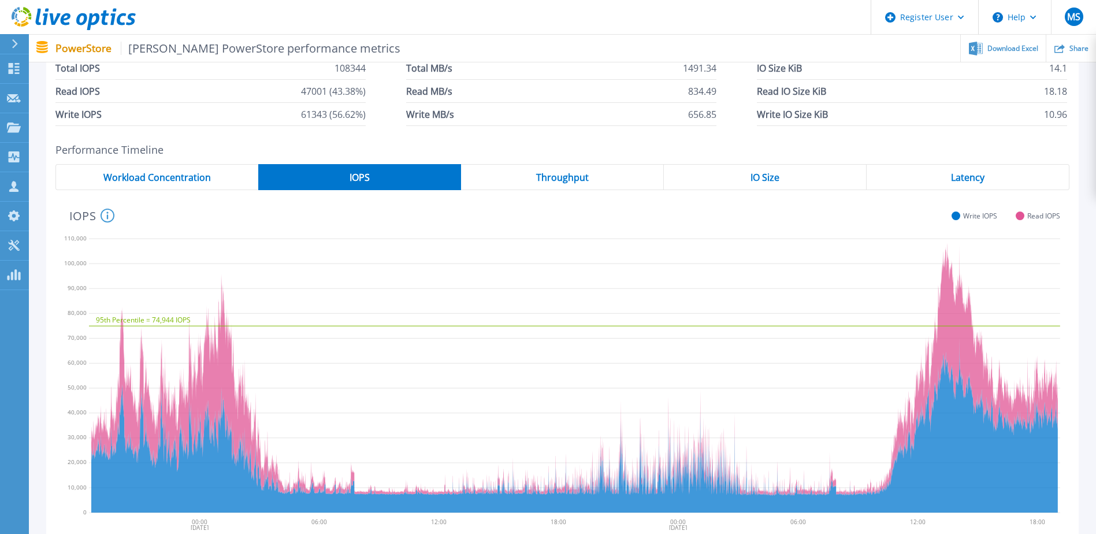
scroll to position [150, 0]
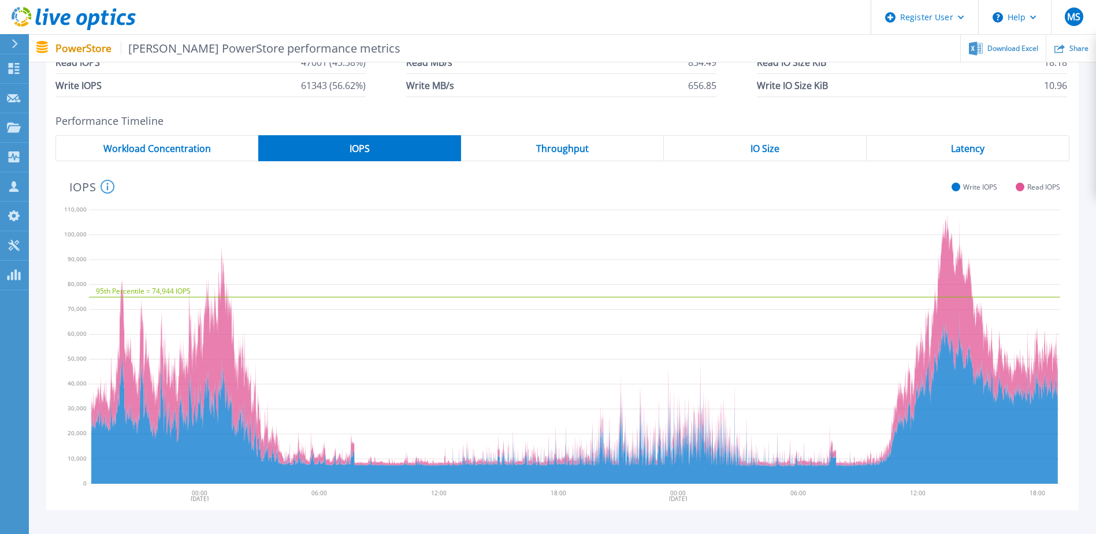
click at [541, 159] on div "Throughput" at bounding box center [562, 148] width 203 height 26
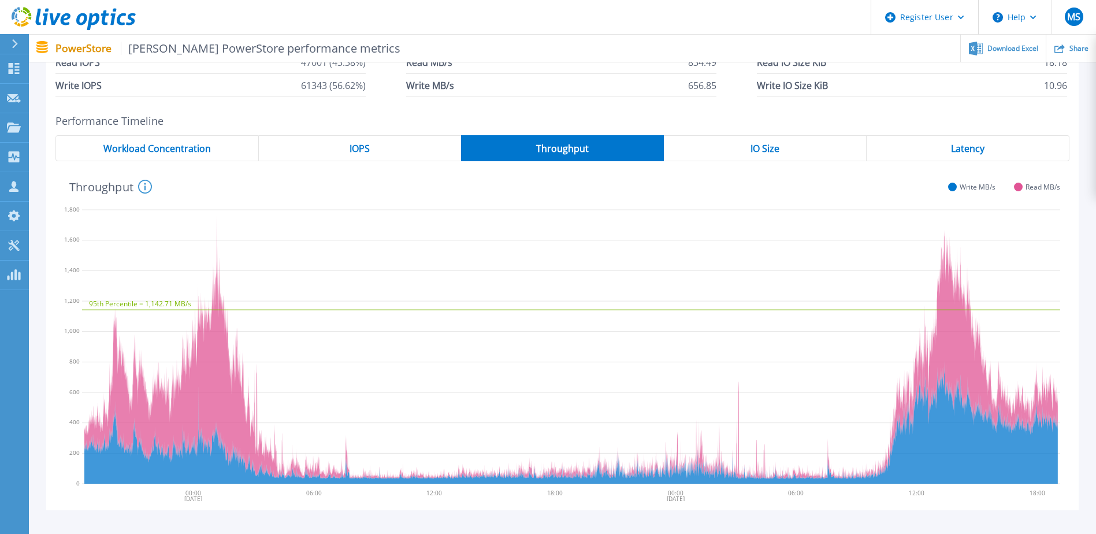
click at [541, 149] on div "IO Size" at bounding box center [765, 148] width 203 height 26
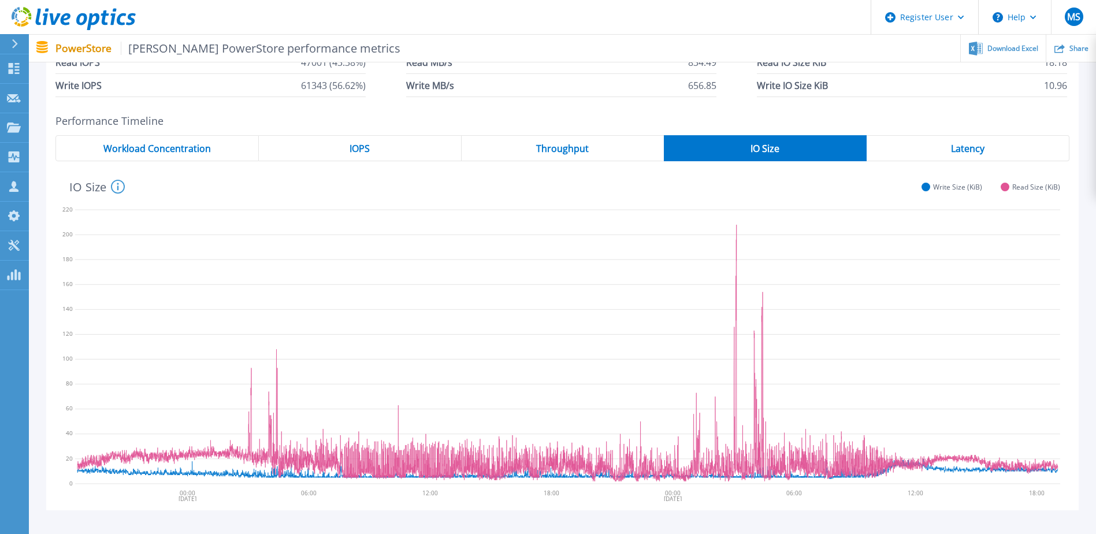
click at [541, 157] on div "Latency" at bounding box center [968, 148] width 203 height 26
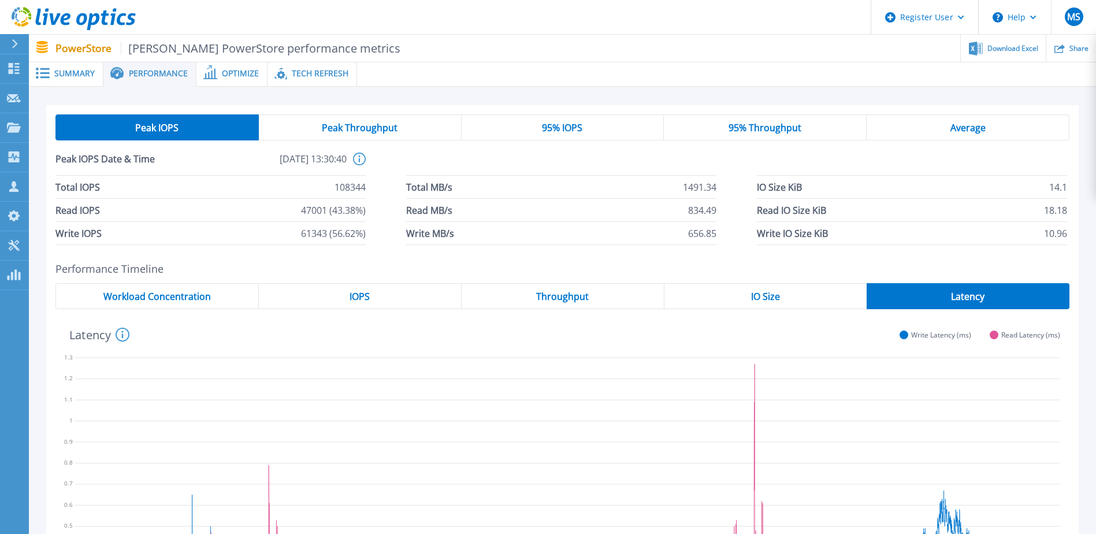
scroll to position [0, 0]
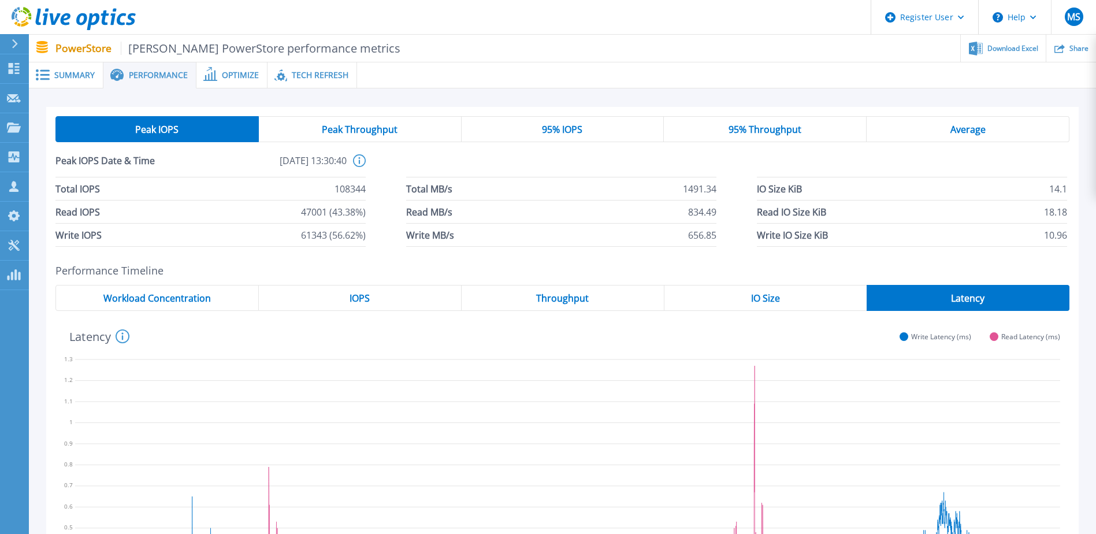
click at [338, 125] on span "Peak Throughput" at bounding box center [360, 129] width 76 height 9
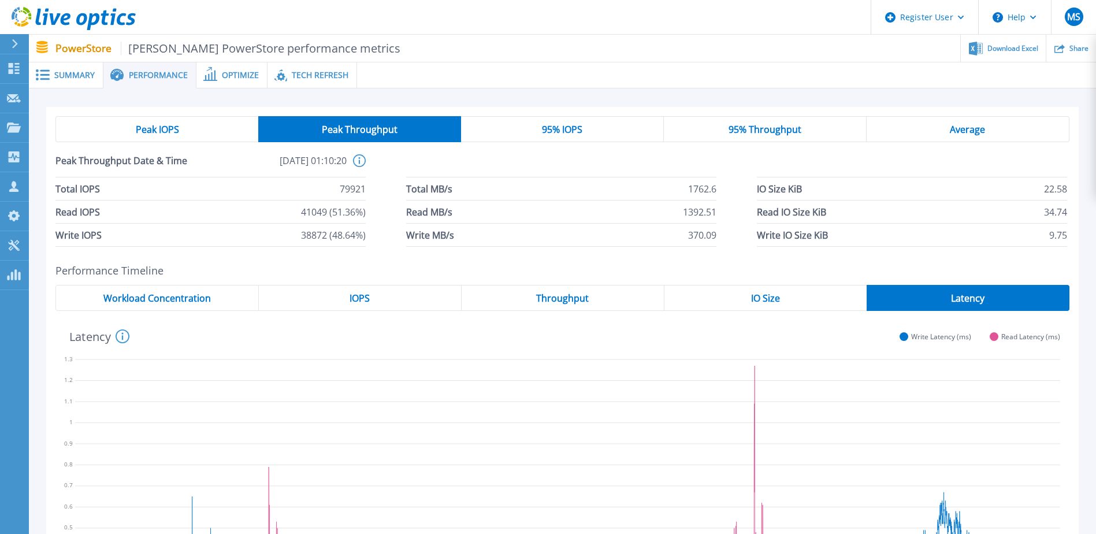
click at [518, 123] on div "95% IOPS" at bounding box center [562, 129] width 203 height 26
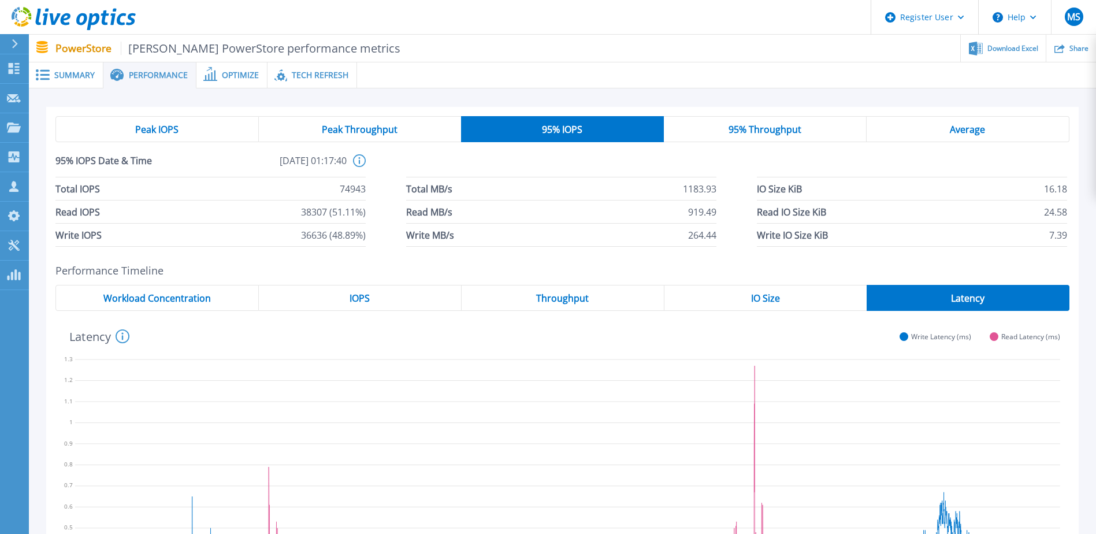
click at [541, 125] on span "95% Throughput" at bounding box center [765, 129] width 73 height 9
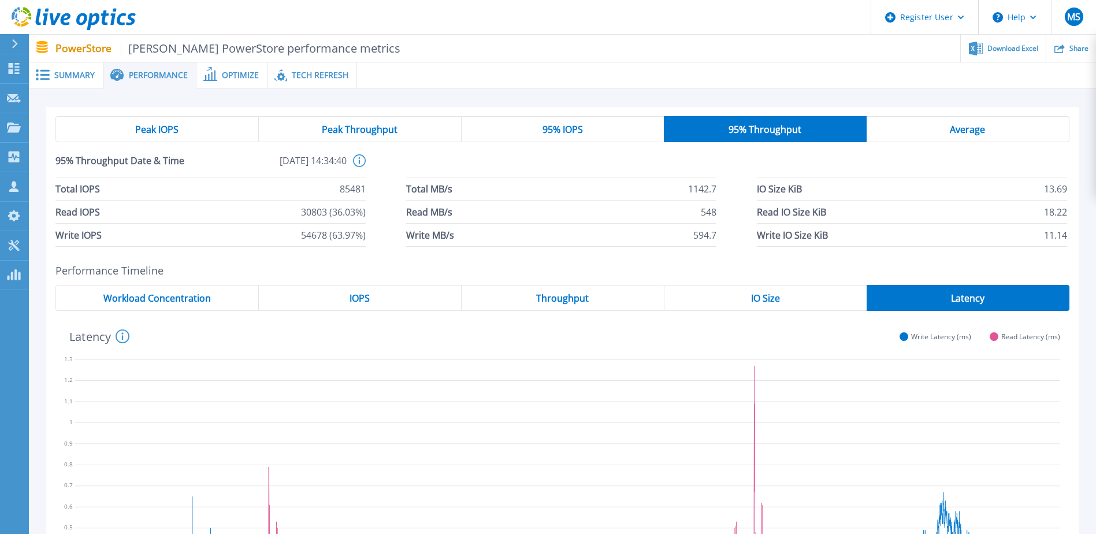
click at [541, 124] on div "Average" at bounding box center [968, 129] width 203 height 26
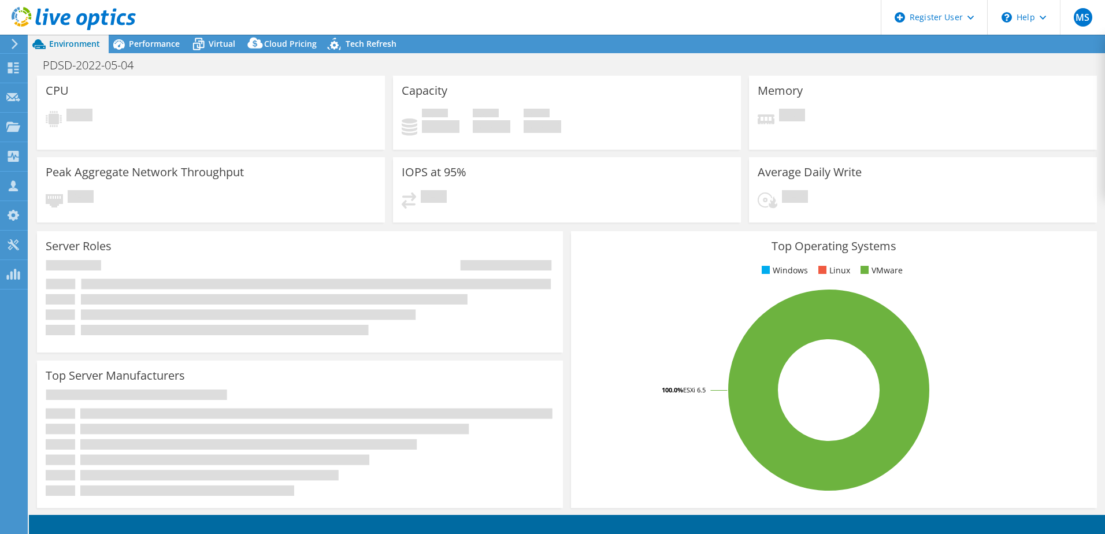
select select "USD"
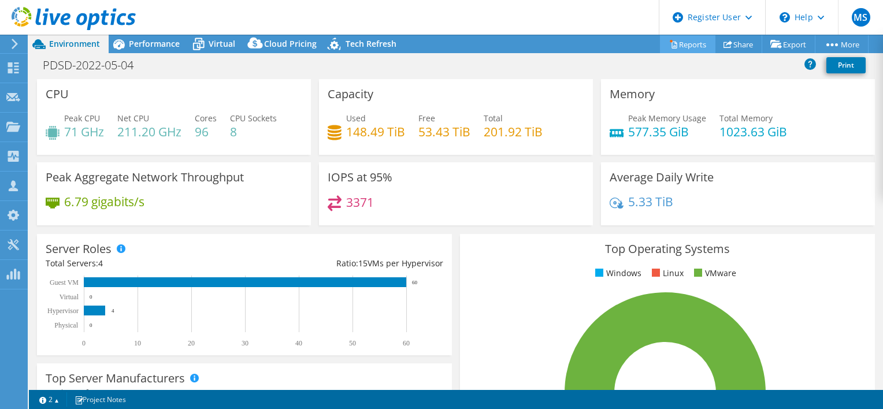
click at [694, 43] on link "Reports" at bounding box center [687, 44] width 55 height 18
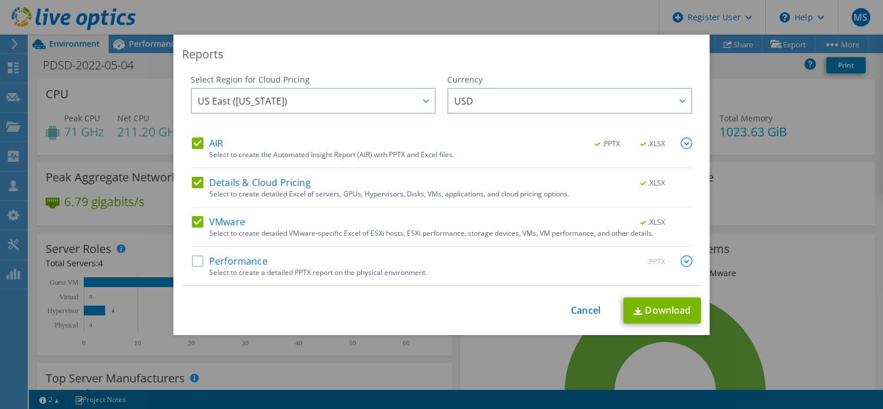
click at [232, 143] on div "AIR .PPTX .XLSX" at bounding box center [442, 144] width 501 height 13
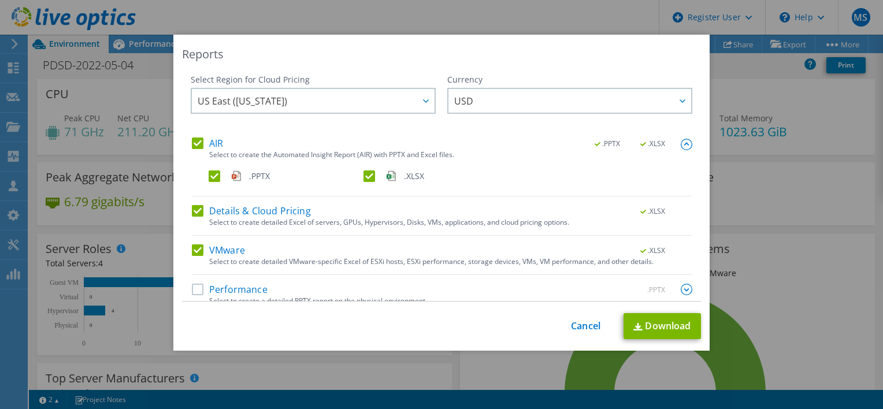
click at [232, 210] on label "Details & Cloud Pricing" at bounding box center [251, 211] width 119 height 12
click at [0, 0] on input "Details & Cloud Pricing" at bounding box center [0, 0] width 0 height 0
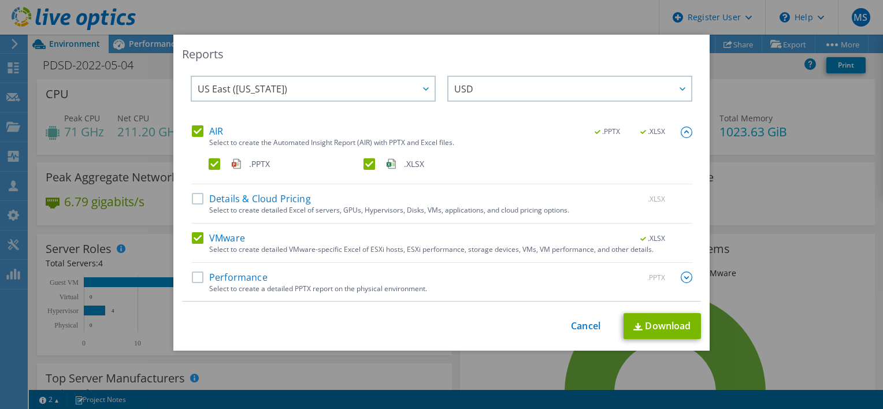
click at [202, 134] on label "AIR" at bounding box center [207, 131] width 31 height 12
click at [0, 0] on input "AIR" at bounding box center [0, 0] width 0 height 0
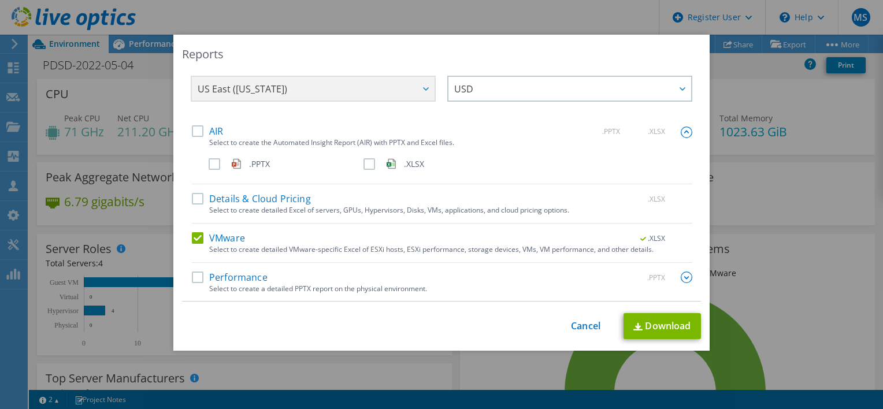
click at [200, 130] on label "AIR" at bounding box center [207, 131] width 31 height 12
click at [0, 0] on input "AIR" at bounding box center [0, 0] width 0 height 0
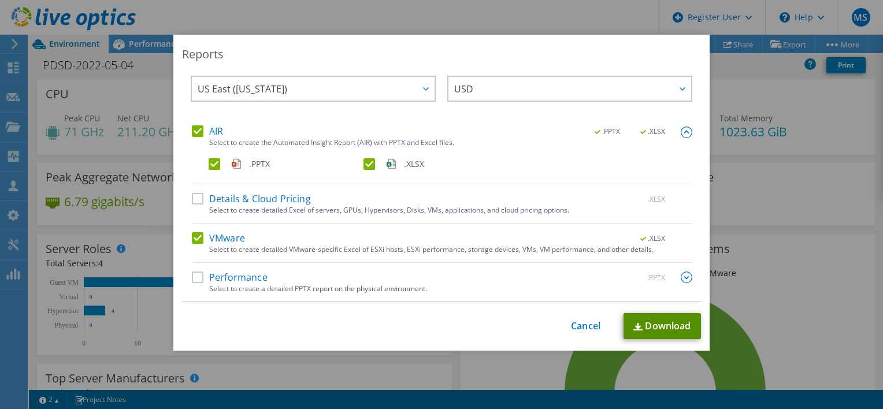
click at [654, 325] on link "Download" at bounding box center [662, 326] width 77 height 26
click at [199, 279] on label "Performance" at bounding box center [230, 278] width 76 height 12
click at [0, 0] on input "Performance" at bounding box center [0, 0] width 0 height 0
click at [197, 240] on label "VMware" at bounding box center [218, 238] width 53 height 12
click at [0, 0] on input "VMware" at bounding box center [0, 0] width 0 height 0
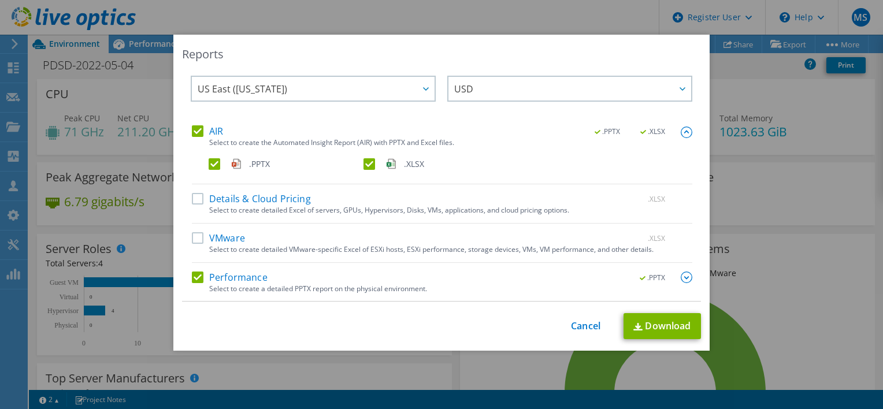
click at [192, 244] on div "VMware .XLSX" at bounding box center [442, 238] width 501 height 13
click at [194, 236] on label "VMware" at bounding box center [218, 238] width 53 height 12
click at [0, 0] on input "VMware" at bounding box center [0, 0] width 0 height 0
click at [664, 327] on link "Download" at bounding box center [662, 326] width 77 height 26
click at [594, 326] on link "Cancel" at bounding box center [585, 326] width 29 height 11
